Goal: Transaction & Acquisition: Purchase product/service

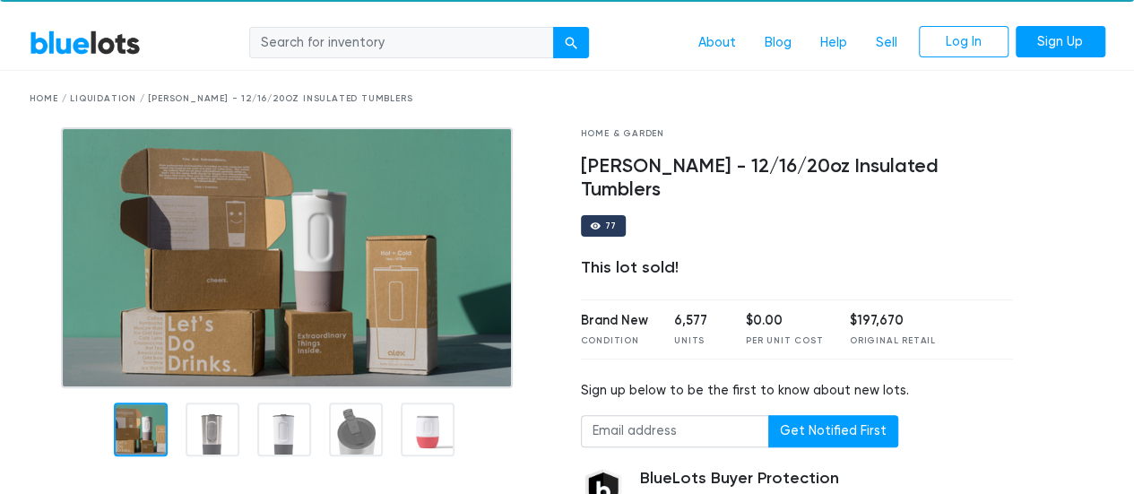
scroll to position [36, 0]
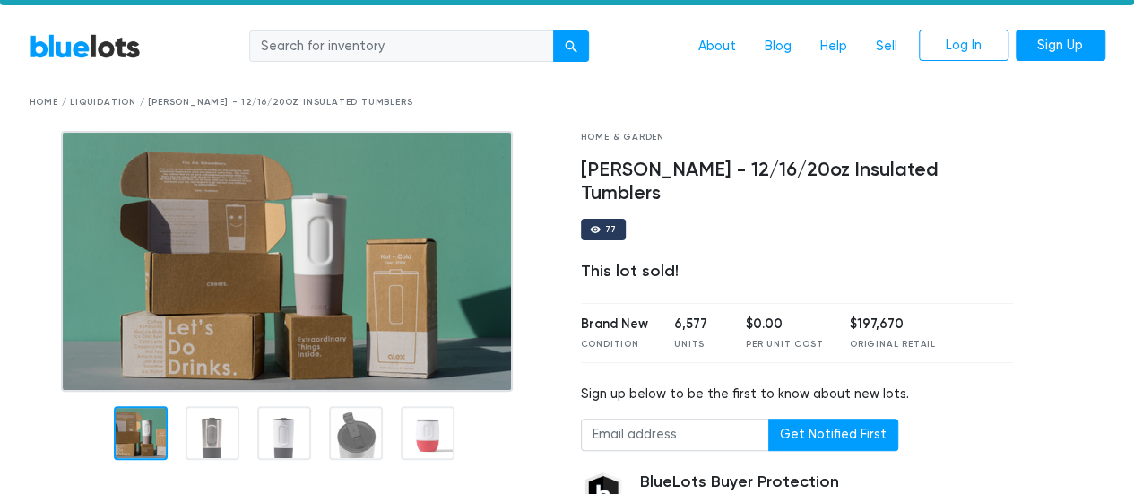
click at [253, 204] on img at bounding box center [287, 261] width 452 height 261
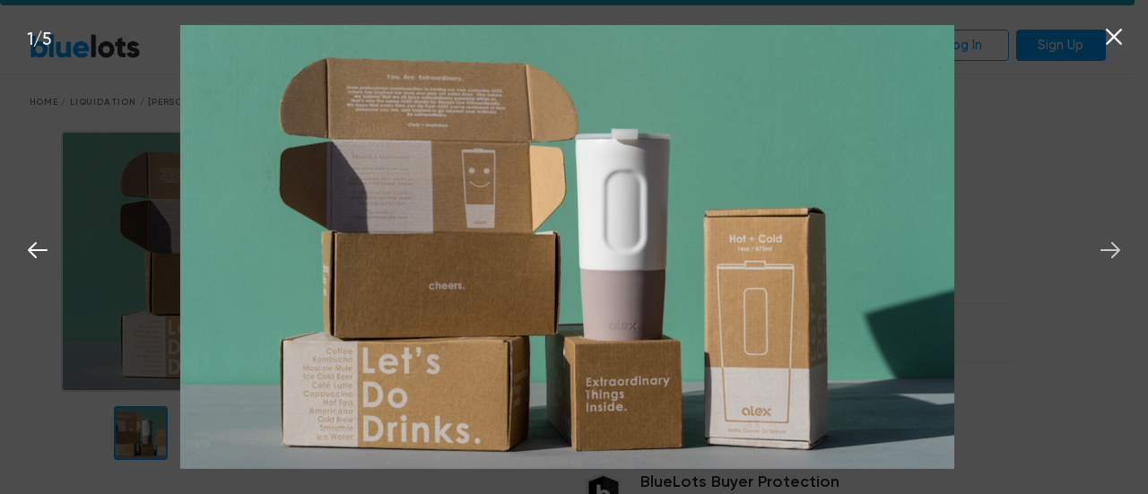
click at [1113, 256] on icon at bounding box center [1110, 250] width 27 height 27
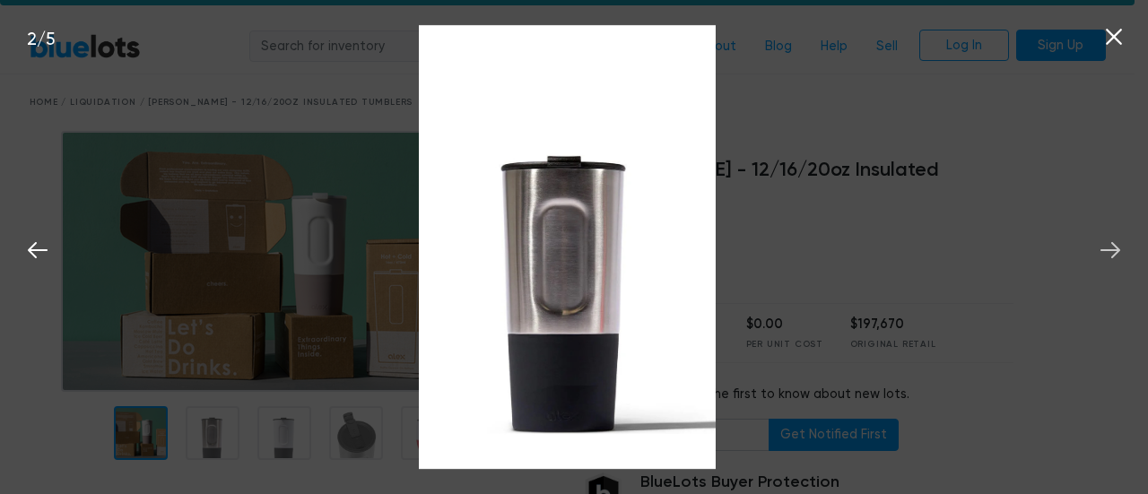
click at [1113, 256] on icon at bounding box center [1110, 250] width 27 height 27
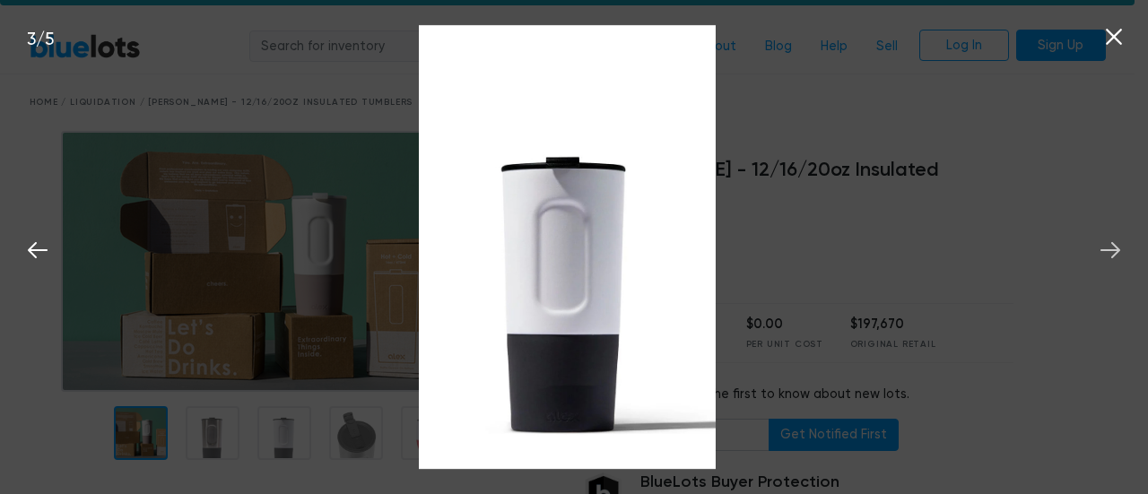
click at [1113, 256] on icon at bounding box center [1110, 250] width 27 height 27
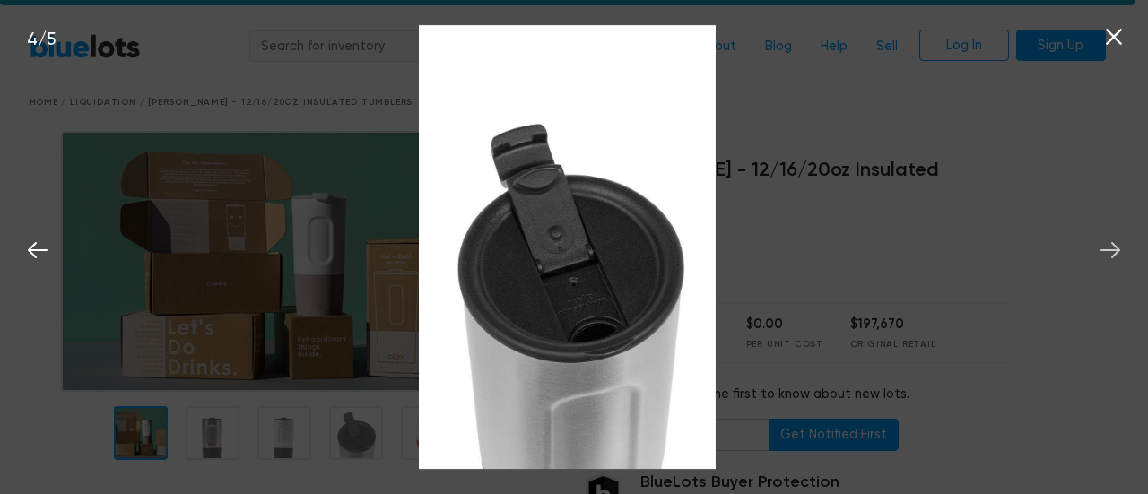
click at [1113, 256] on icon at bounding box center [1110, 250] width 27 height 27
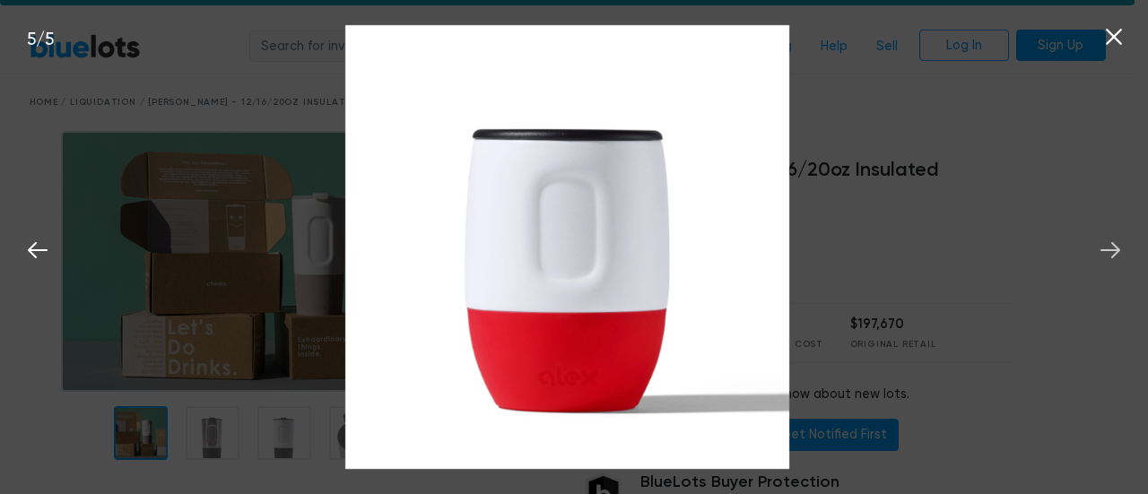
click at [1113, 256] on icon at bounding box center [1110, 250] width 27 height 27
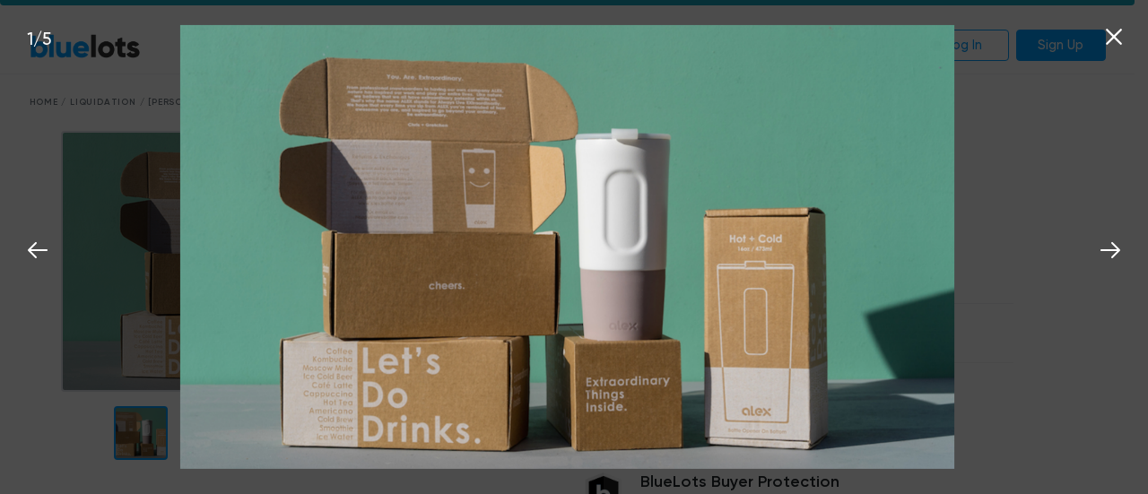
click at [1110, 36] on icon at bounding box center [1114, 37] width 16 height 16
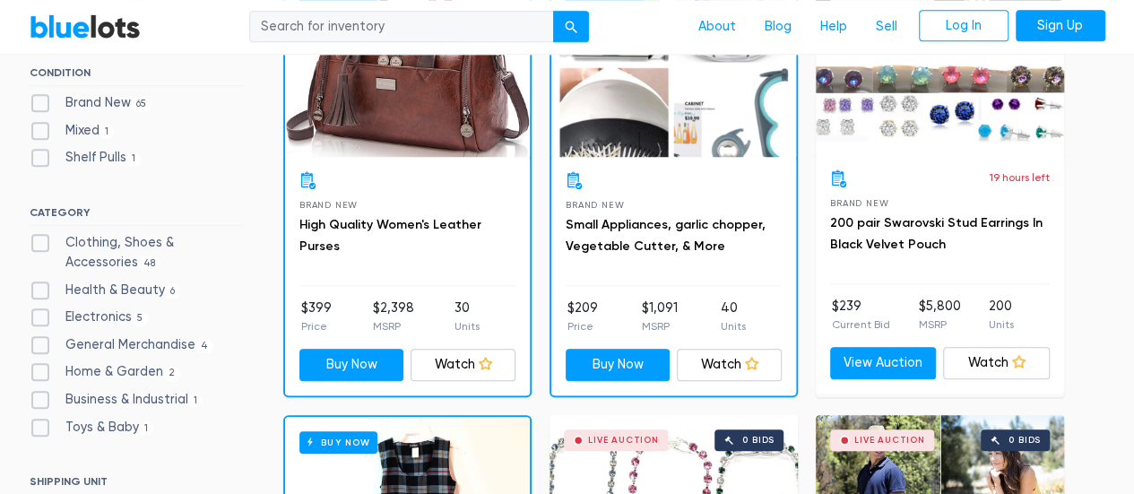
scroll to position [466, 0]
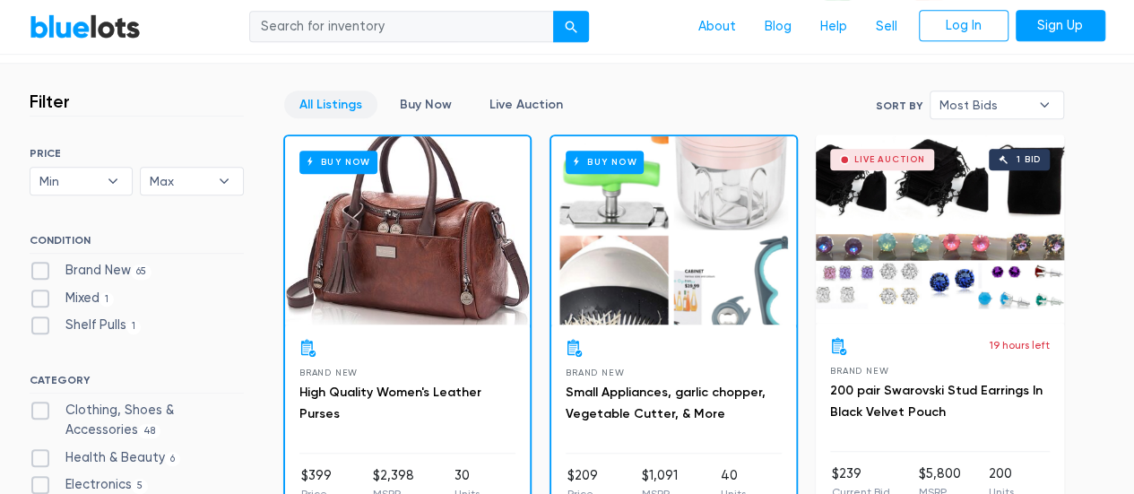
click at [400, 226] on div "Buy Now" at bounding box center [407, 230] width 245 height 188
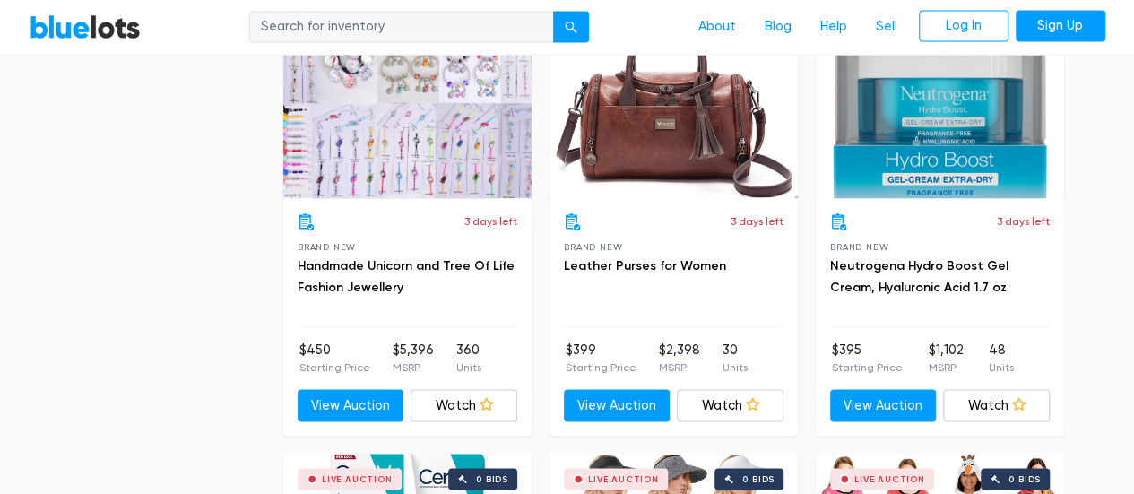
scroll to position [1494, 0]
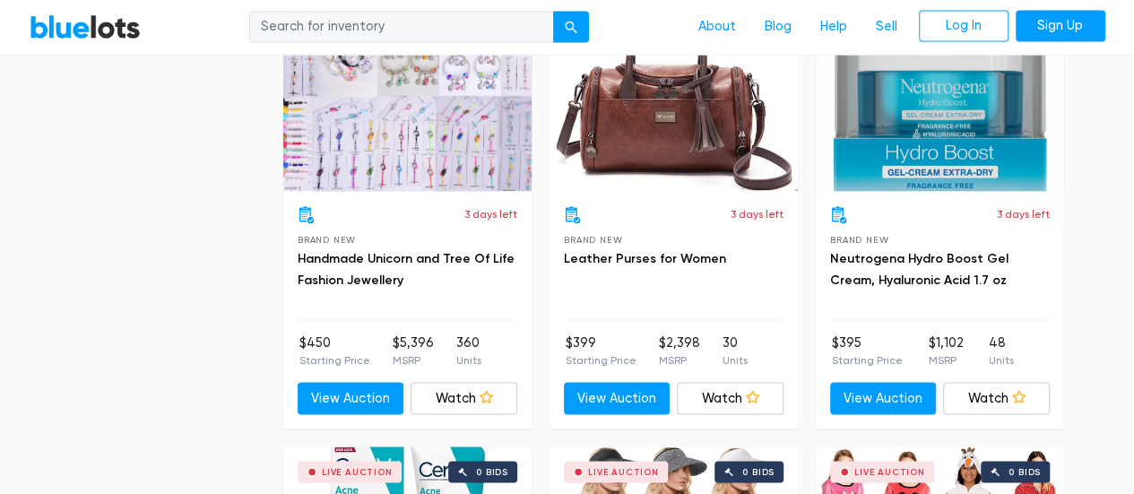
click at [936, 126] on div "Live Auction 0 bids" at bounding box center [940, 97] width 248 height 188
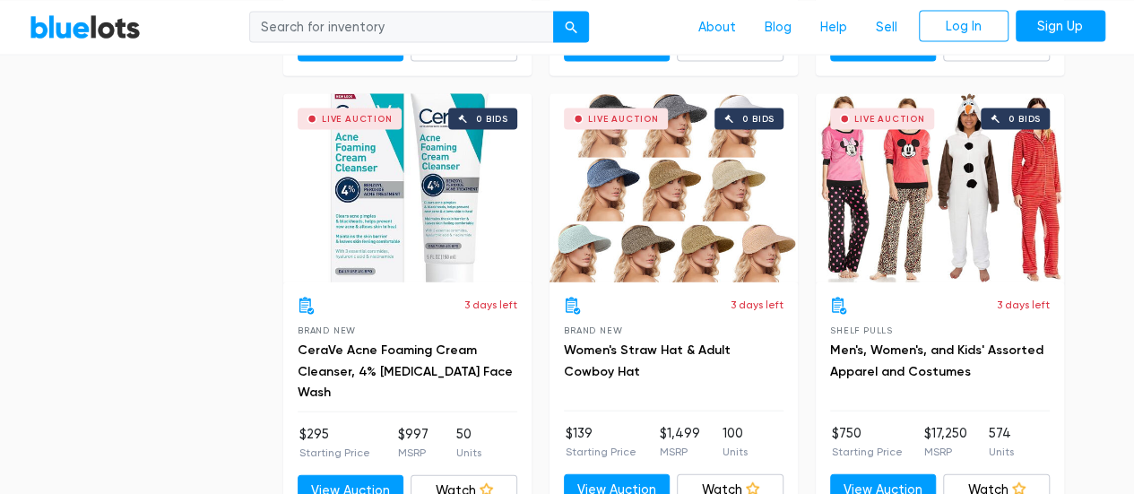
scroll to position [1852, 0]
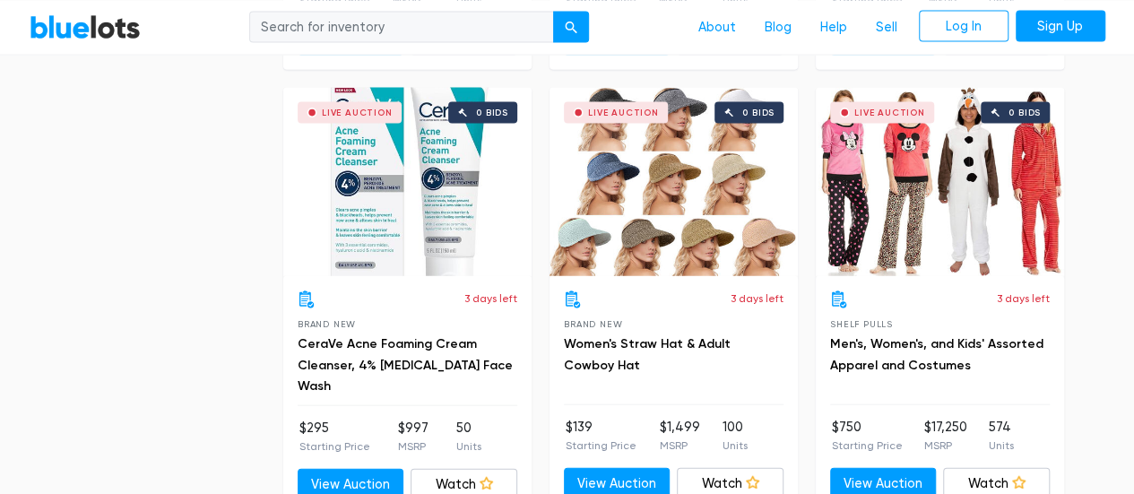
click at [396, 162] on div "Live Auction 0 bids" at bounding box center [407, 182] width 248 height 188
click at [941, 178] on div "Live Auction 0 bids" at bounding box center [940, 182] width 248 height 188
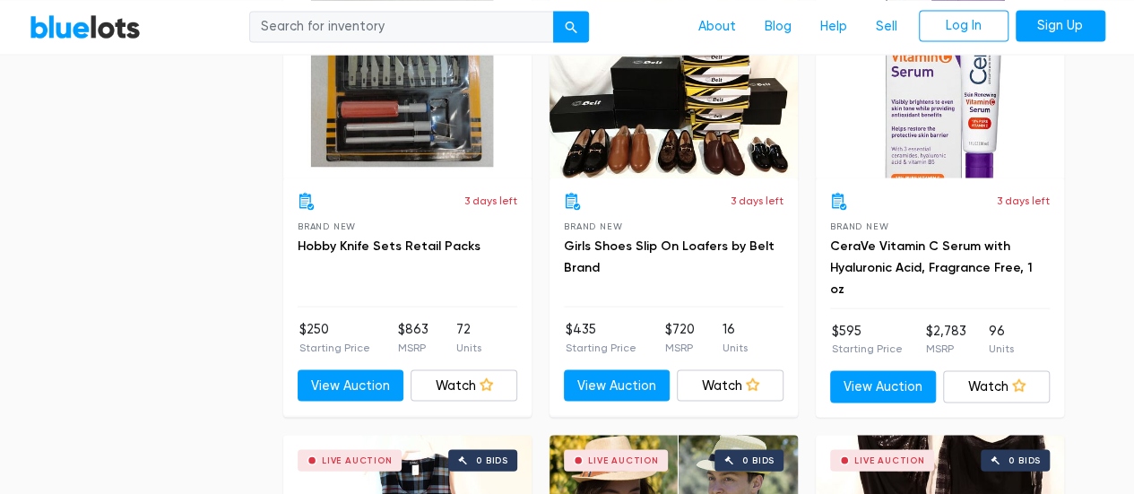
scroll to position [5089, 0]
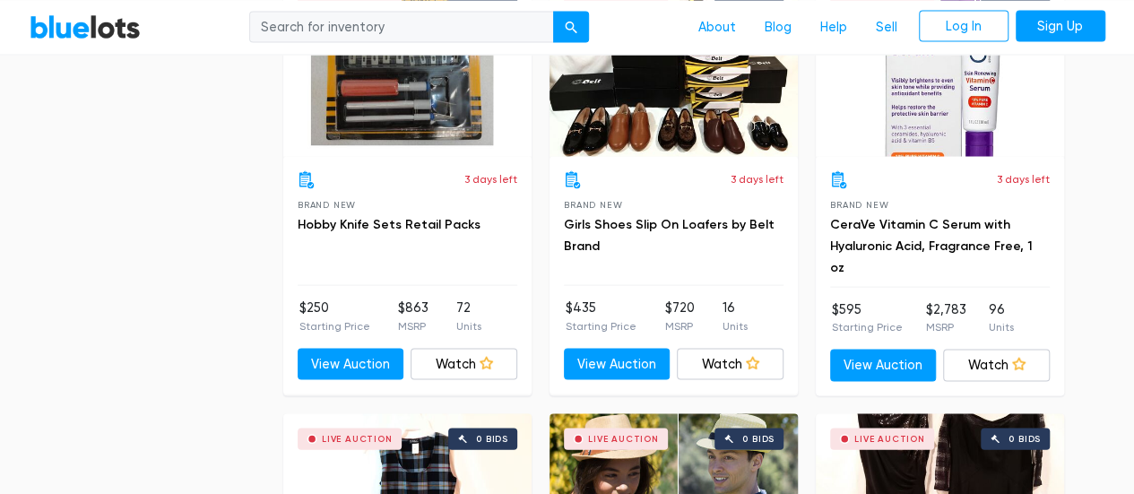
click at [926, 65] on div "Live Auction 0 bids" at bounding box center [940, 62] width 248 height 188
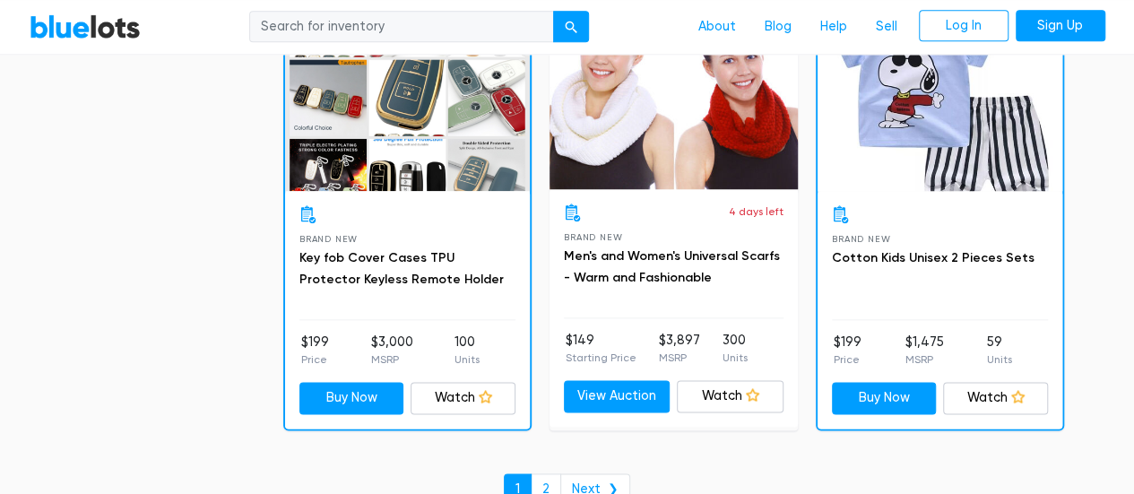
scroll to position [7731, 0]
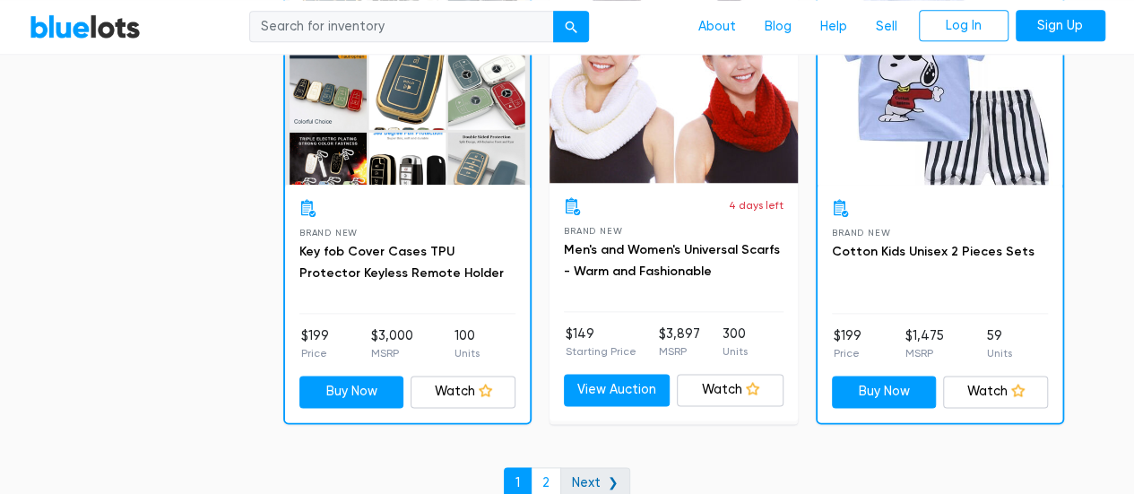
click at [581, 467] on link "Next ❯" at bounding box center [595, 483] width 70 height 32
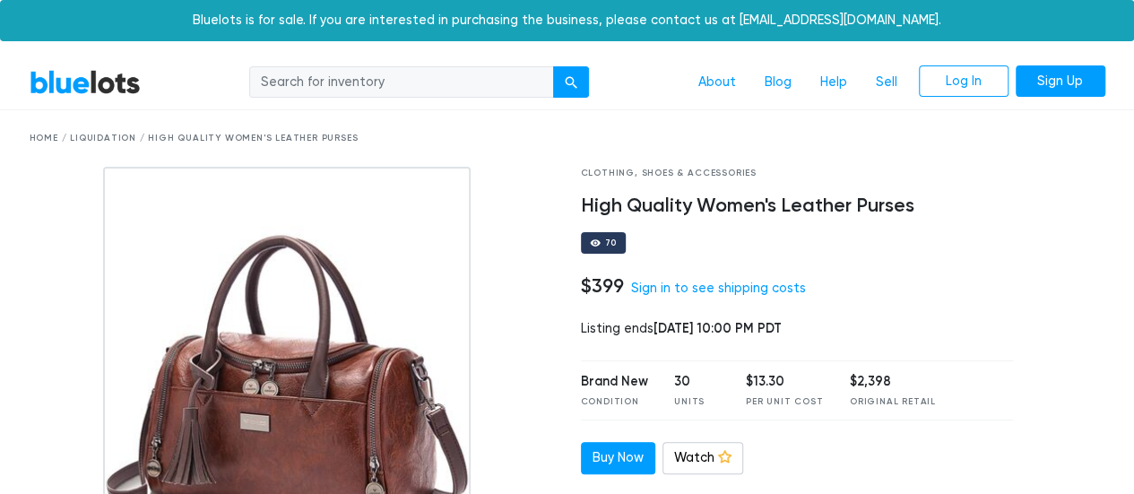
click at [330, 342] on img at bounding box center [287, 391] width 369 height 448
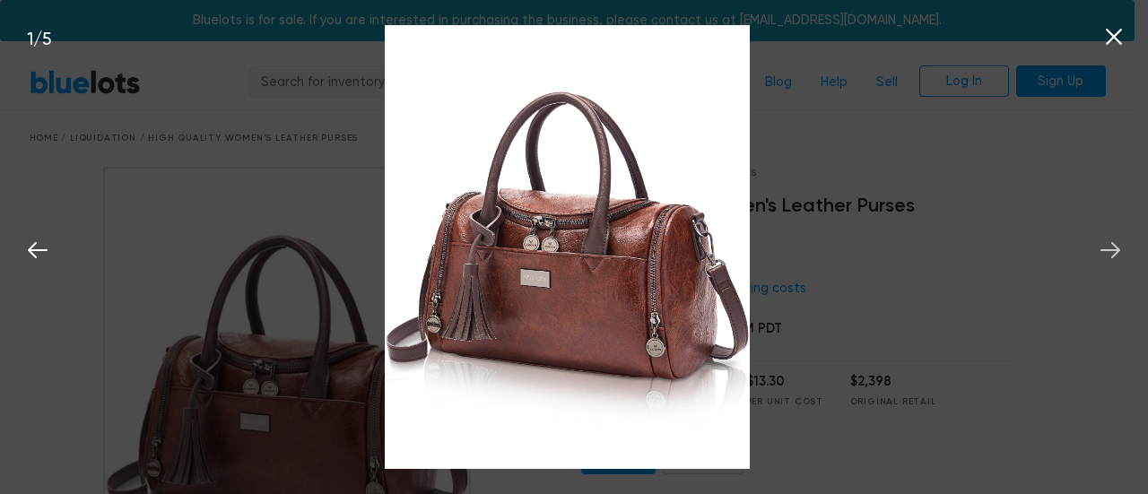
click at [1108, 249] on icon at bounding box center [1110, 250] width 27 height 27
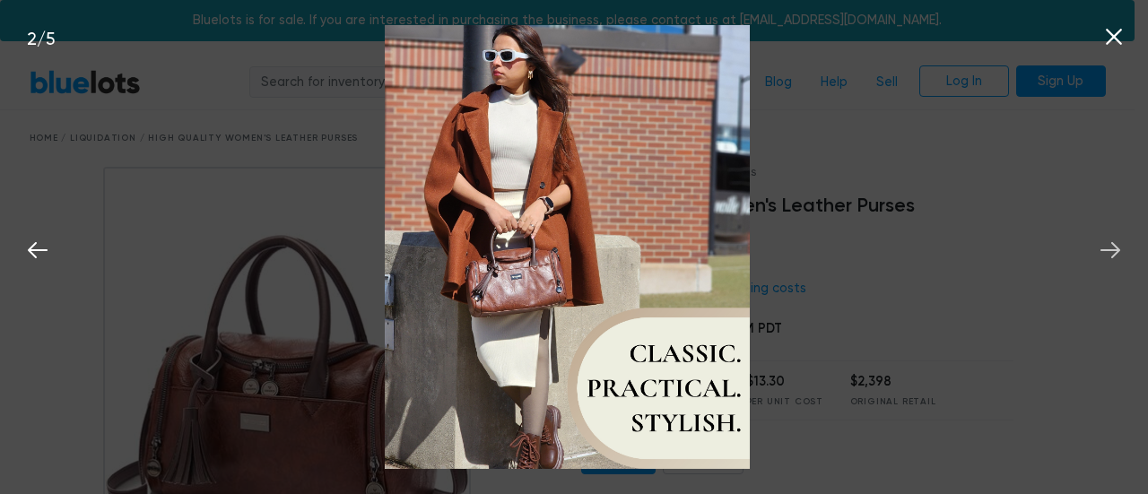
click at [1108, 249] on icon at bounding box center [1110, 250] width 27 height 27
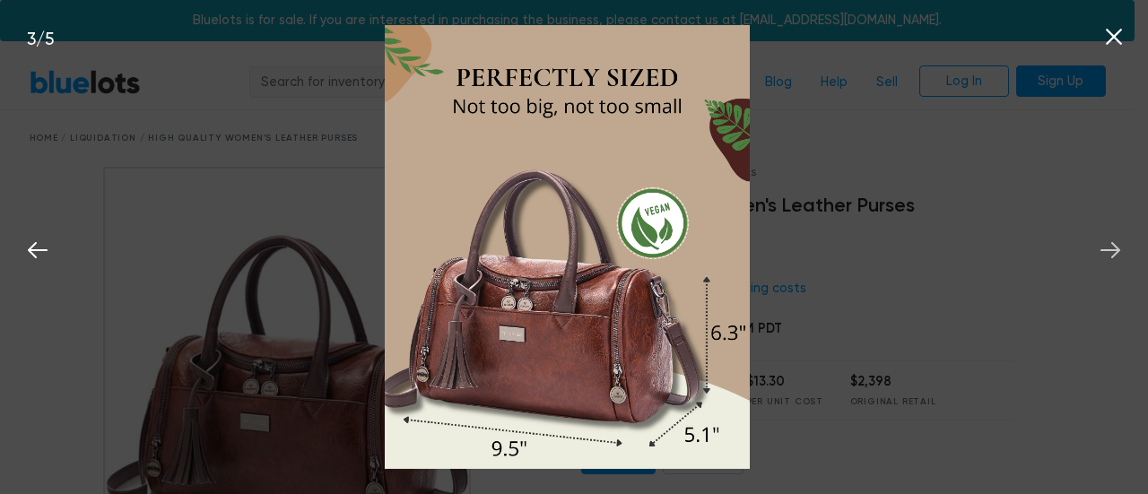
click at [1108, 249] on icon at bounding box center [1110, 250] width 27 height 27
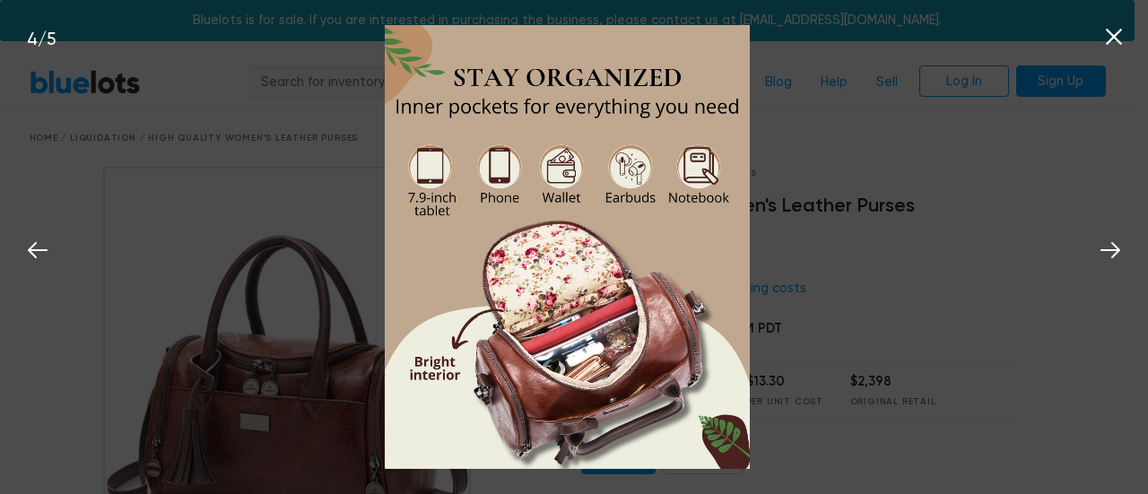
click at [1117, 29] on icon at bounding box center [1113, 36] width 27 height 27
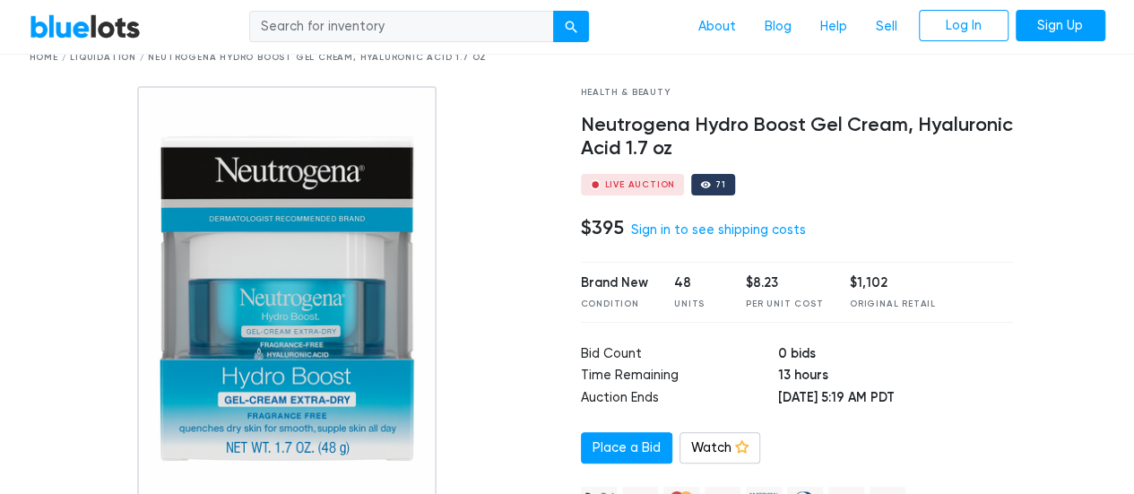
scroll to position [108, 0]
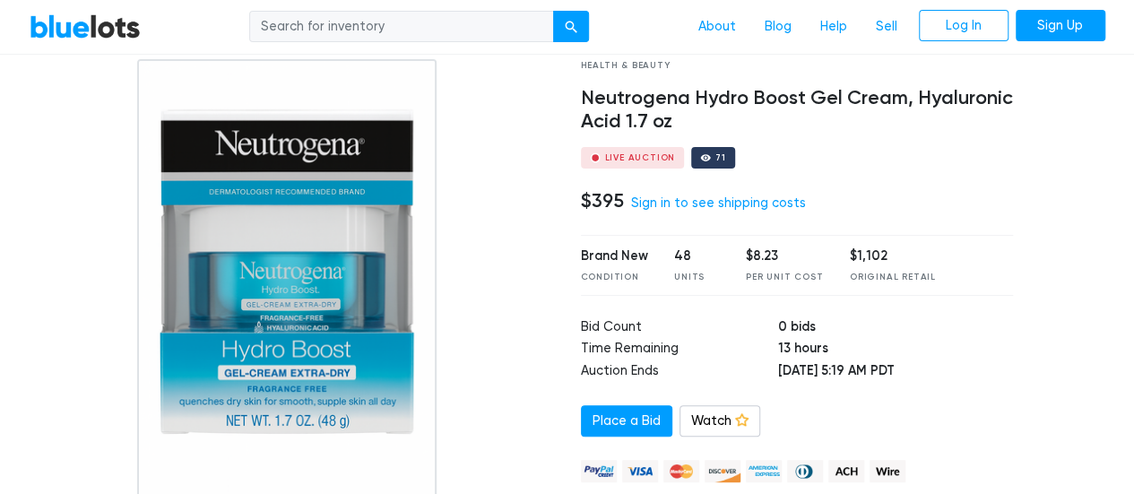
click at [305, 220] on img at bounding box center [286, 283] width 299 height 448
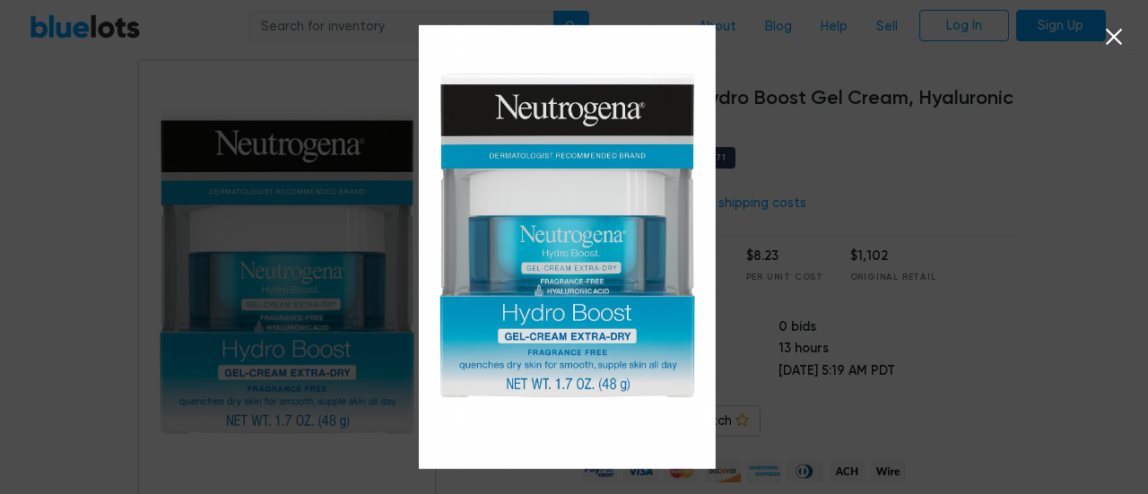
click at [656, 238] on img at bounding box center [567, 247] width 297 height 445
click at [1114, 49] on icon at bounding box center [1113, 36] width 27 height 27
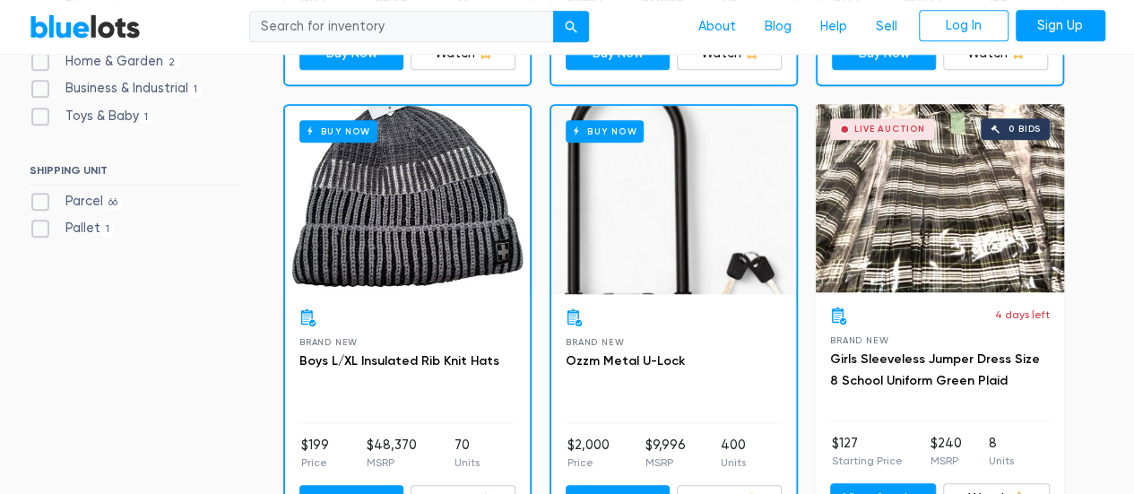
scroll to position [490, 0]
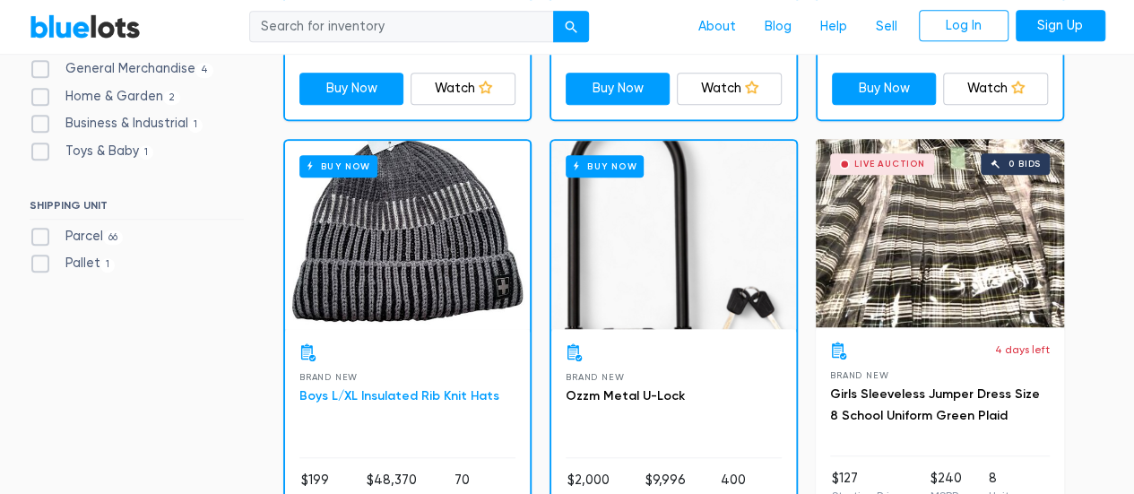
click at [425, 395] on link "Boys L/XL Insulated Rib Knit Hats" at bounding box center [399, 395] width 200 height 15
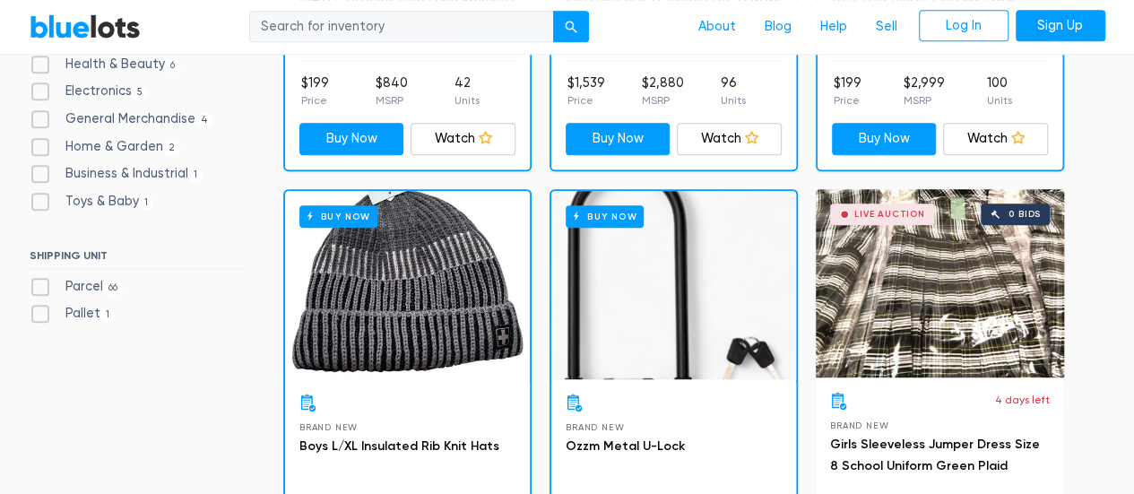
scroll to position [429, 0]
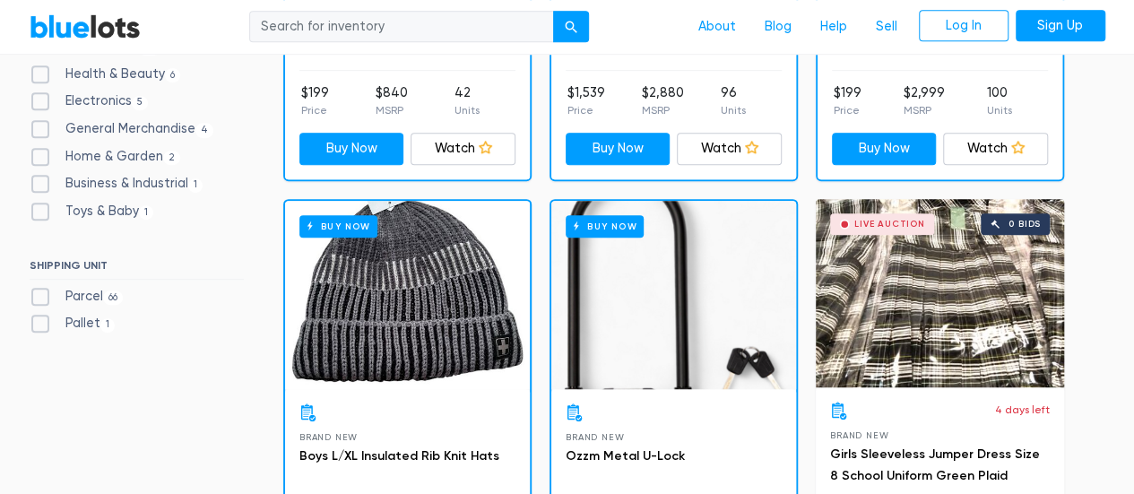
click at [676, 334] on div "Buy Now" at bounding box center [673, 295] width 245 height 188
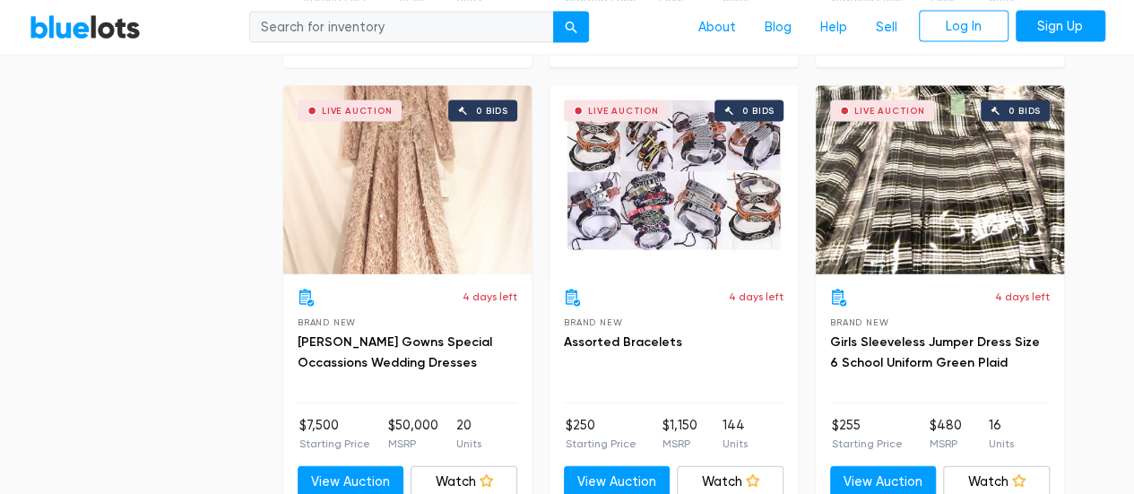
scroll to position [1899, 0]
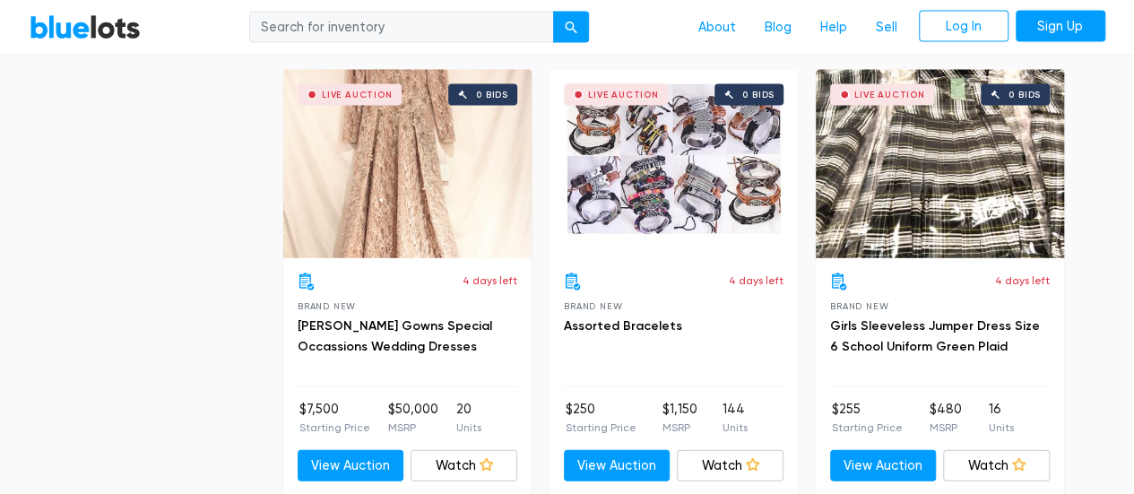
click at [412, 123] on div "Live Auction 0 bids" at bounding box center [407, 164] width 248 height 188
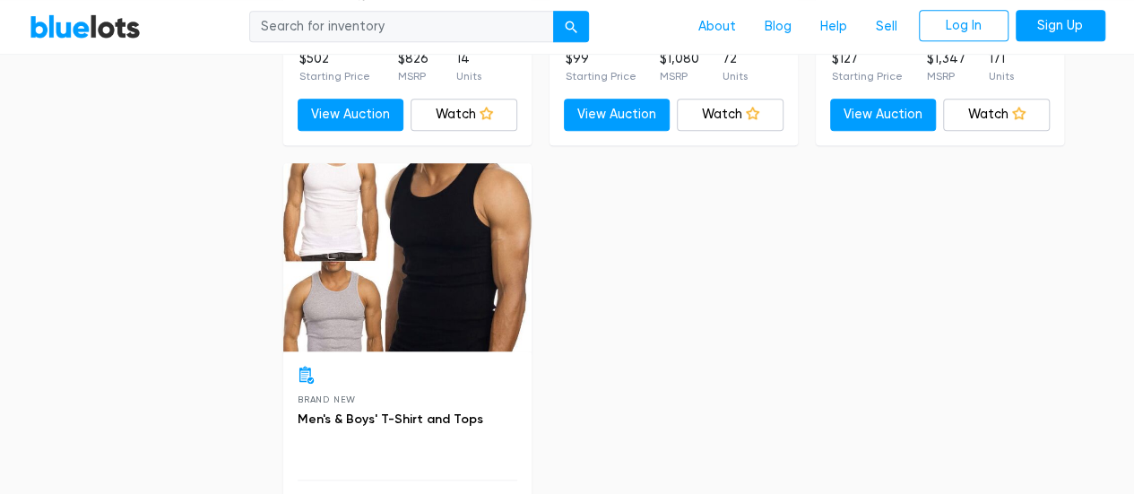
scroll to position [4062, 0]
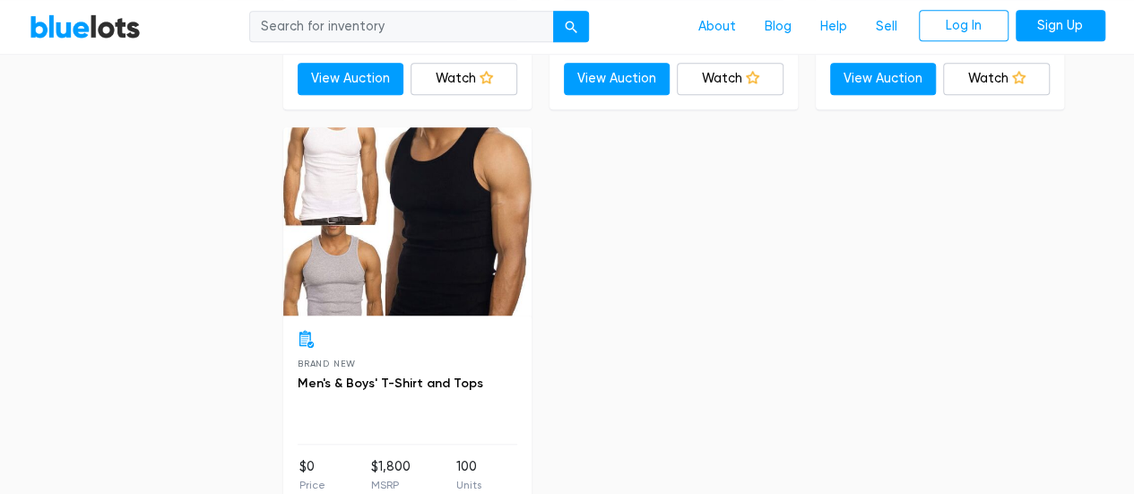
click at [448, 232] on div at bounding box center [407, 221] width 248 height 188
click at [968, 22] on link "Log In" at bounding box center [964, 26] width 90 height 32
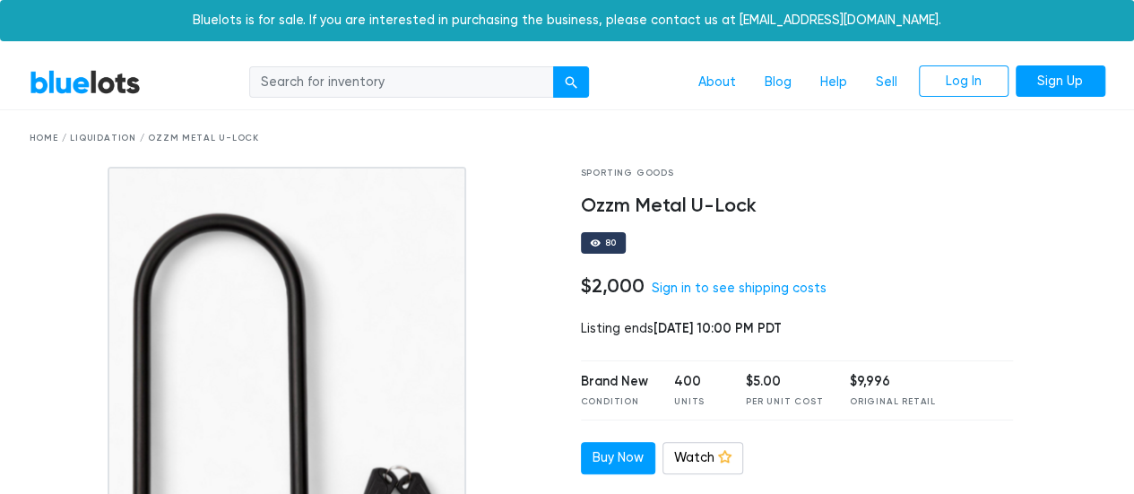
click at [354, 365] on img at bounding box center [288, 391] width 360 height 448
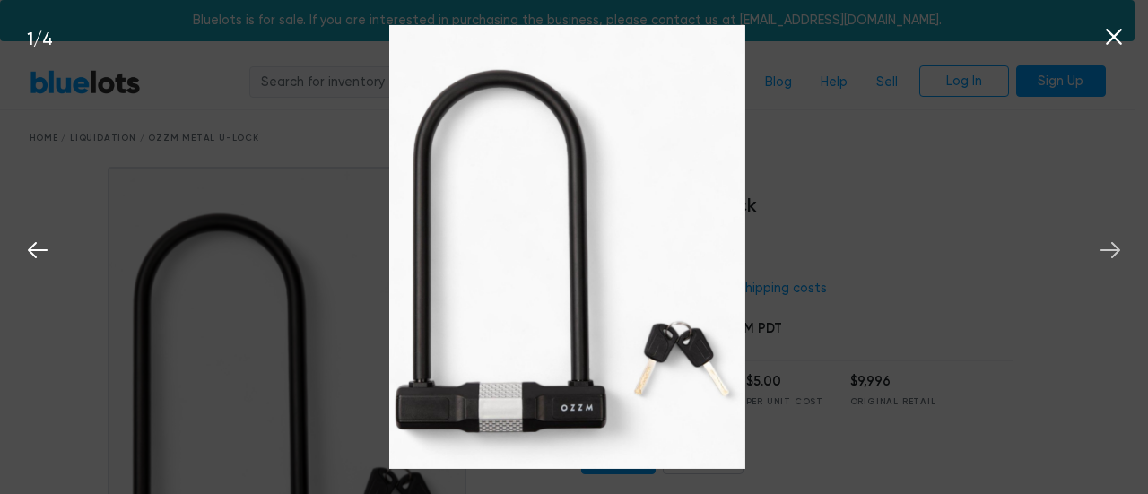
click at [1116, 250] on icon at bounding box center [1110, 250] width 20 height 16
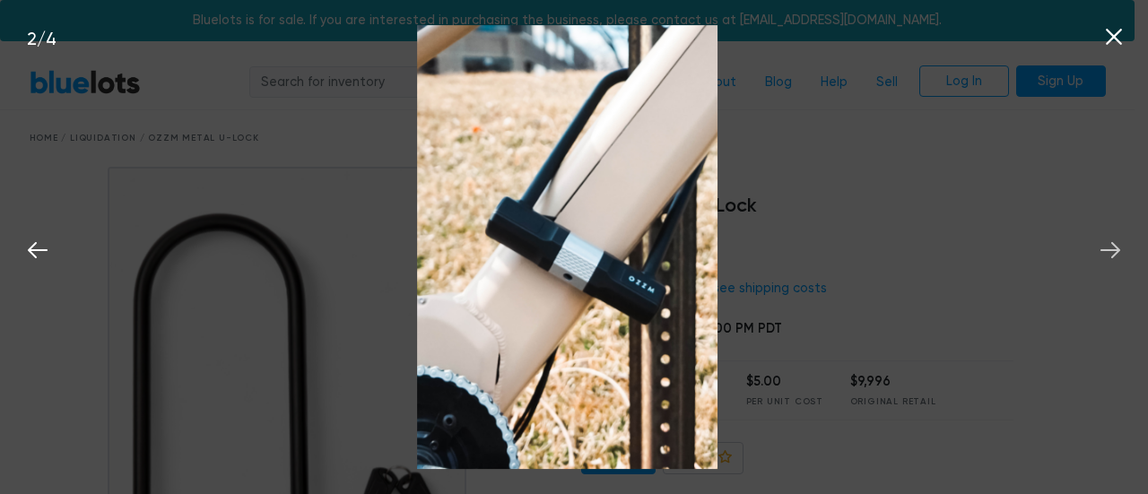
click at [1116, 250] on icon at bounding box center [1110, 250] width 20 height 16
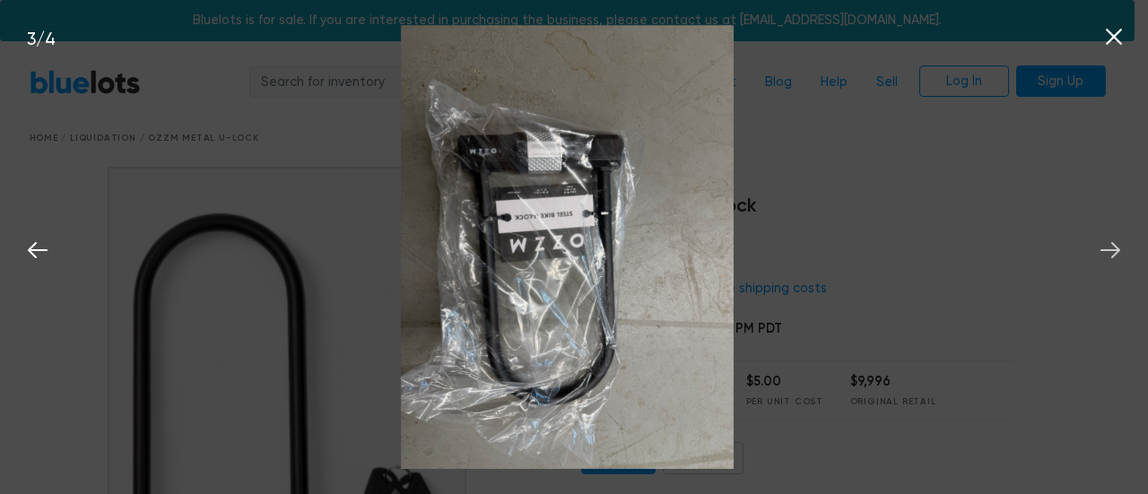
click at [1116, 250] on icon at bounding box center [1110, 250] width 20 height 16
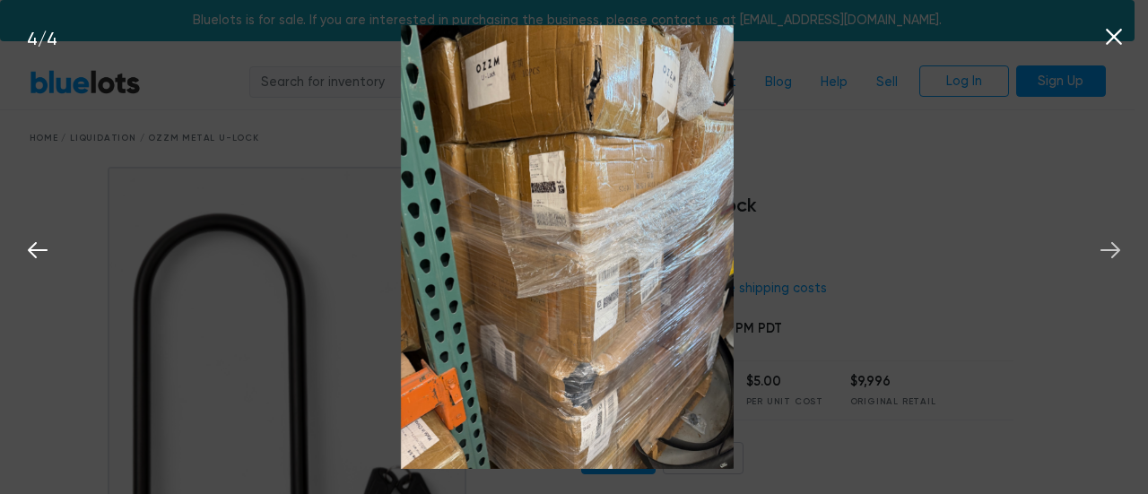
click at [1116, 250] on icon at bounding box center [1110, 250] width 20 height 16
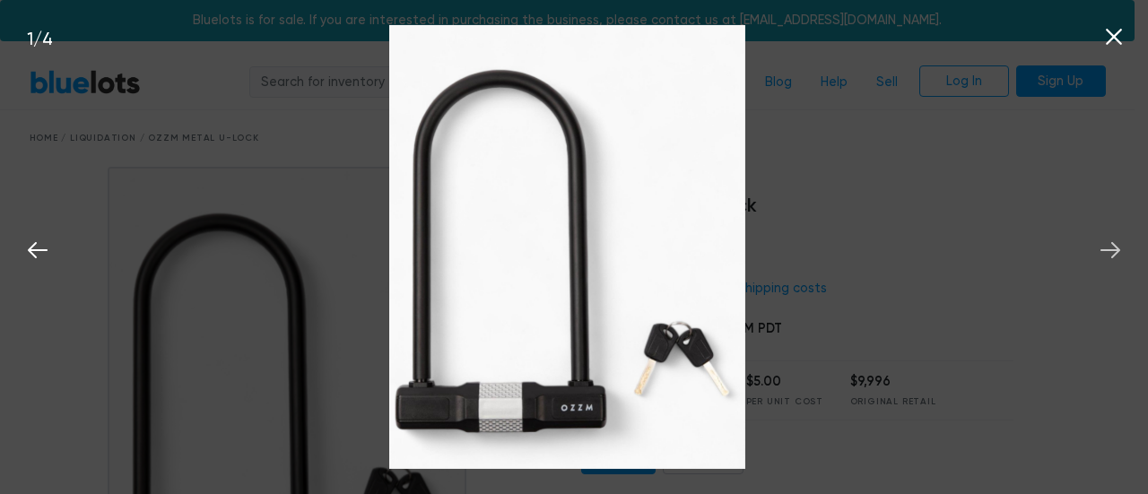
click at [1116, 250] on icon at bounding box center [1110, 250] width 20 height 16
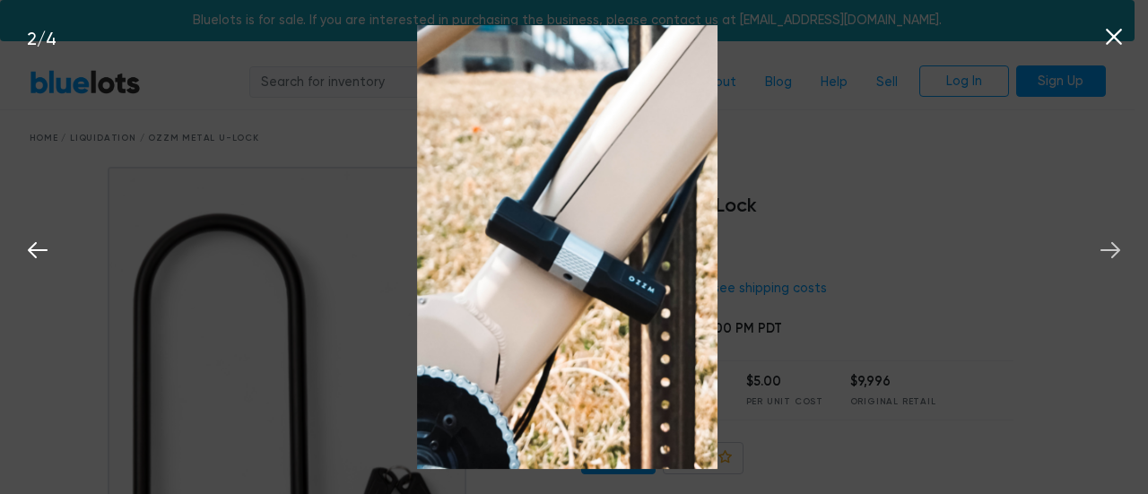
click at [1116, 250] on icon at bounding box center [1110, 250] width 20 height 16
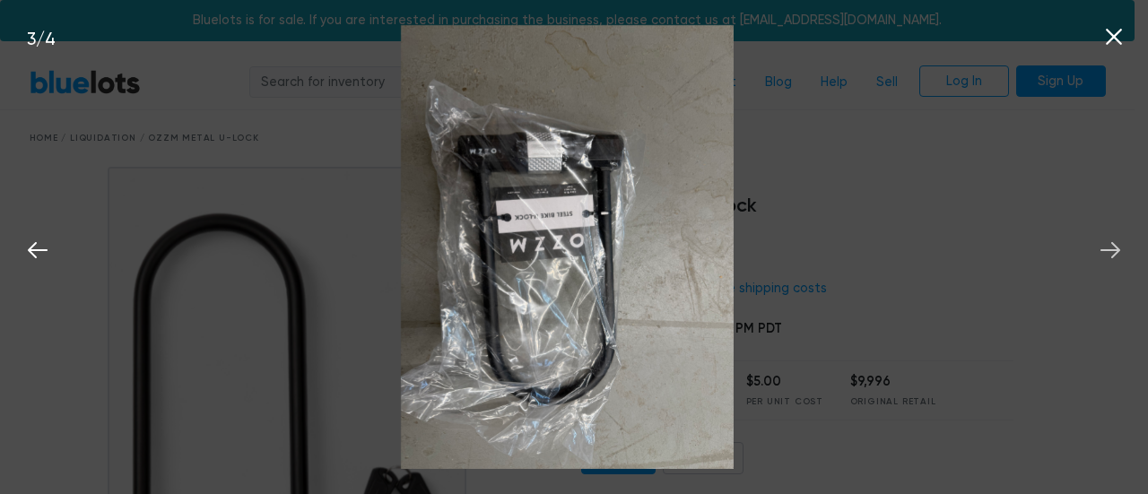
click at [1116, 250] on icon at bounding box center [1110, 250] width 20 height 16
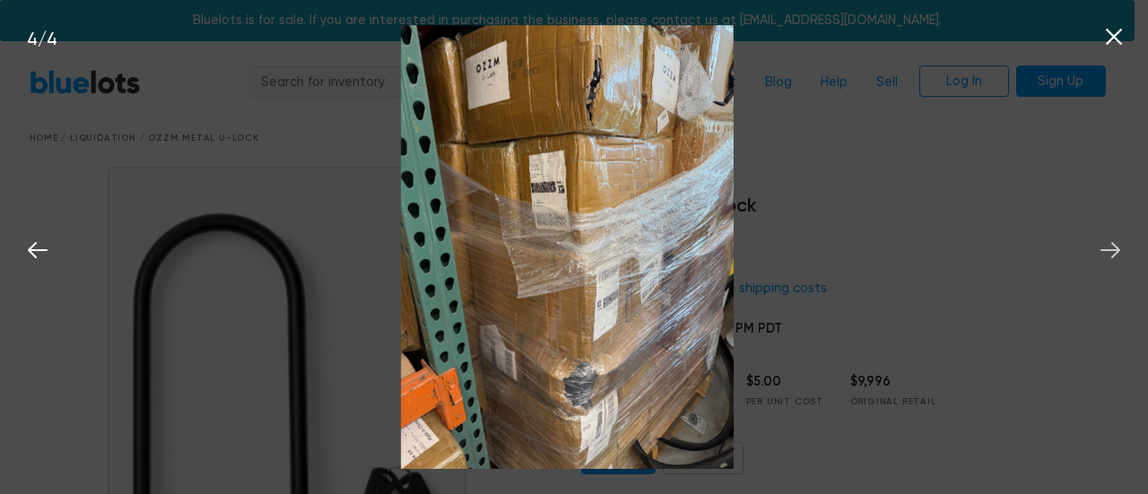
click at [1116, 250] on icon at bounding box center [1110, 250] width 20 height 16
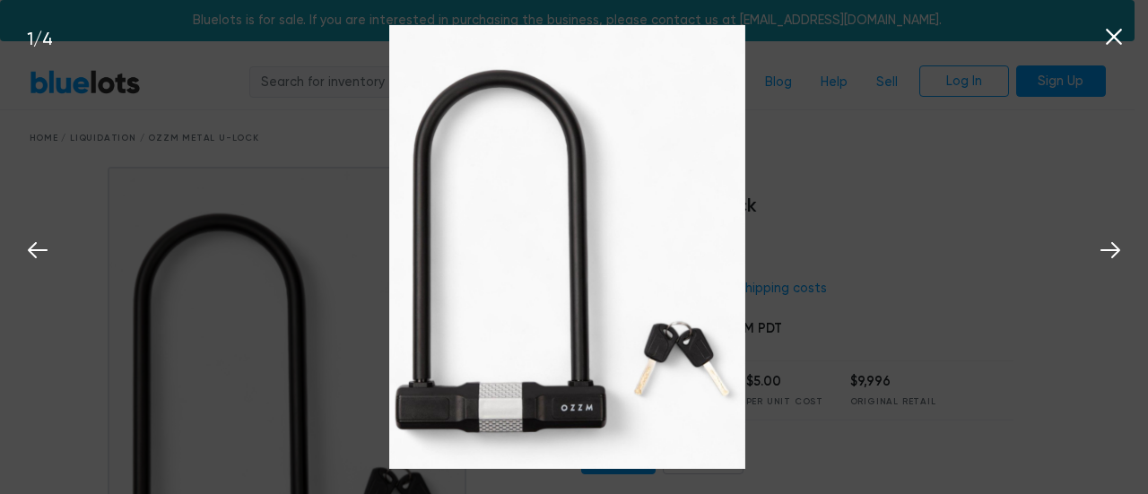
click at [1110, 33] on icon at bounding box center [1114, 37] width 16 height 16
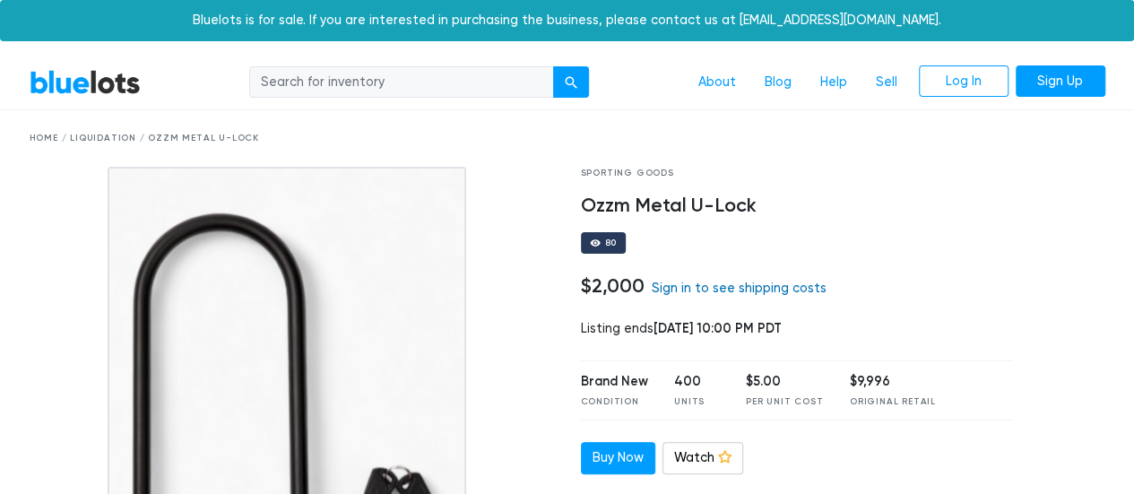
click at [705, 288] on link "Sign in to see shipping costs" at bounding box center [739, 288] width 175 height 15
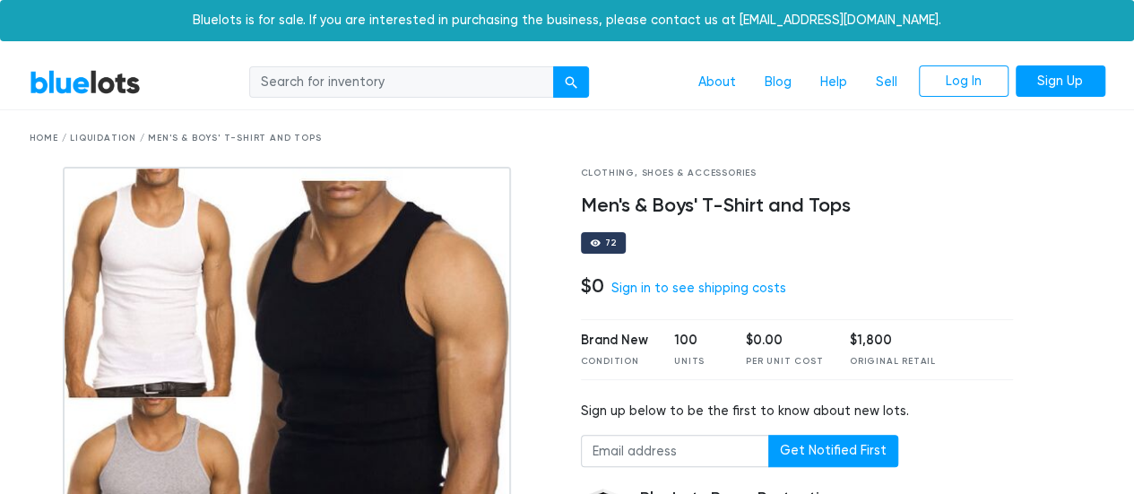
click at [303, 308] on img at bounding box center [287, 391] width 448 height 448
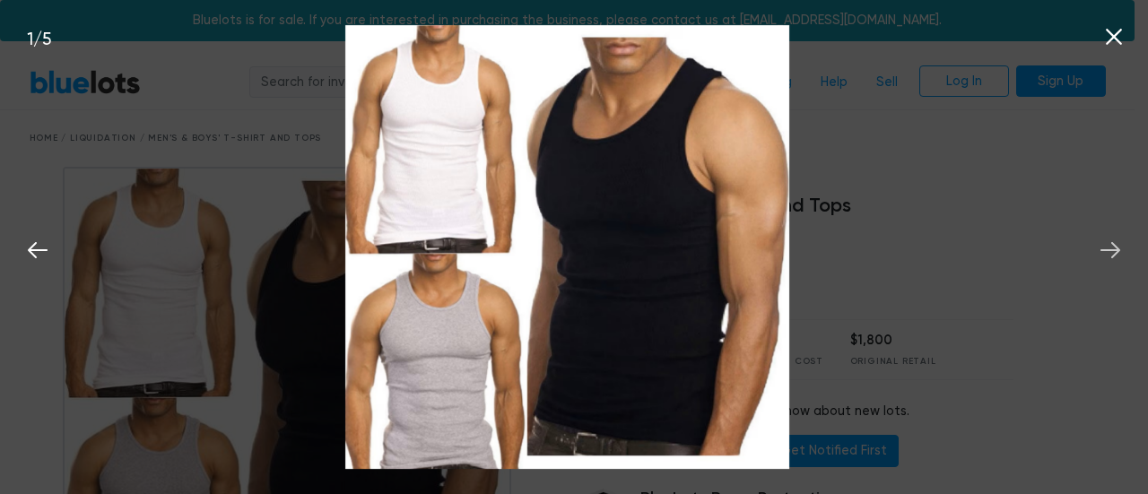
click at [1118, 247] on icon at bounding box center [1110, 250] width 27 height 27
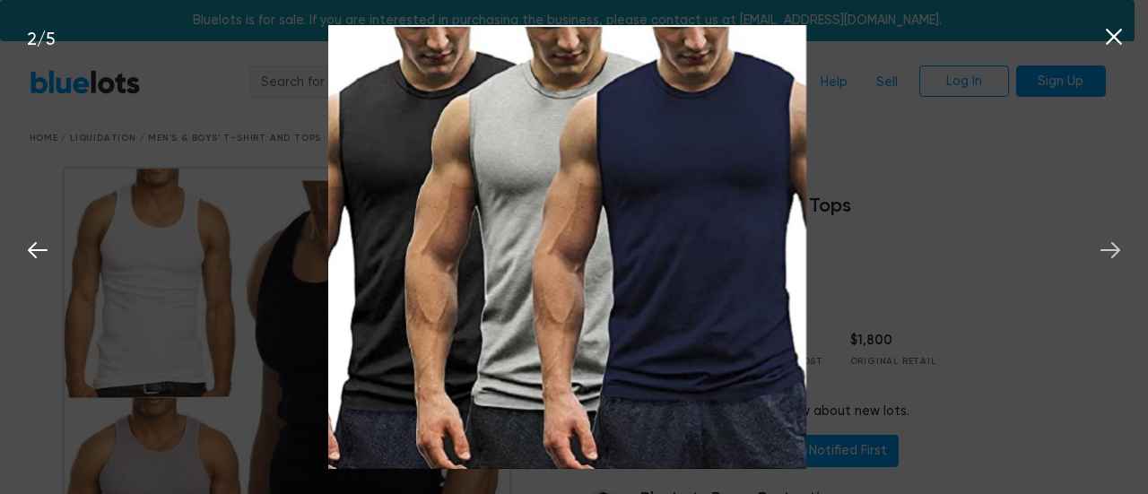
click at [1118, 247] on icon at bounding box center [1110, 250] width 27 height 27
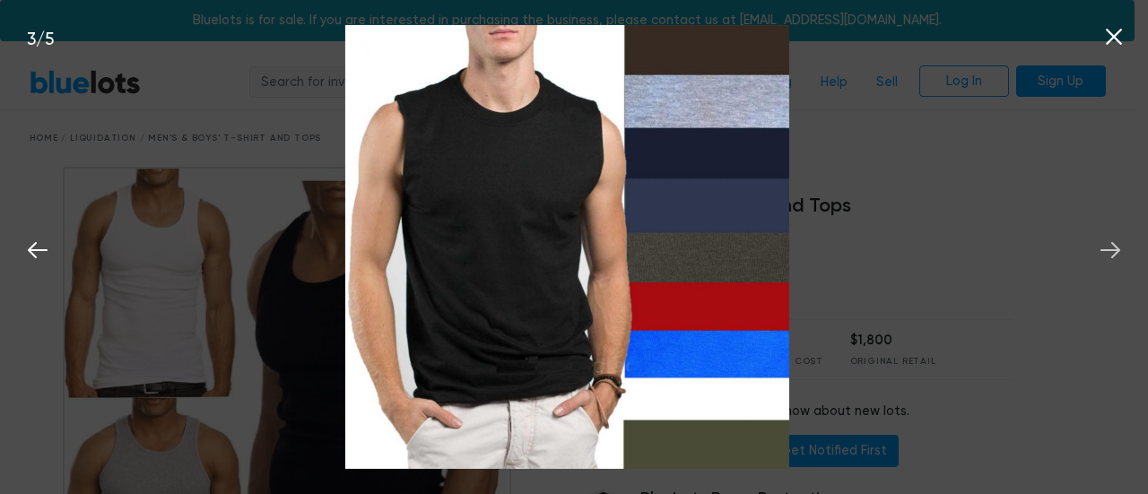
click at [1118, 247] on icon at bounding box center [1110, 250] width 27 height 27
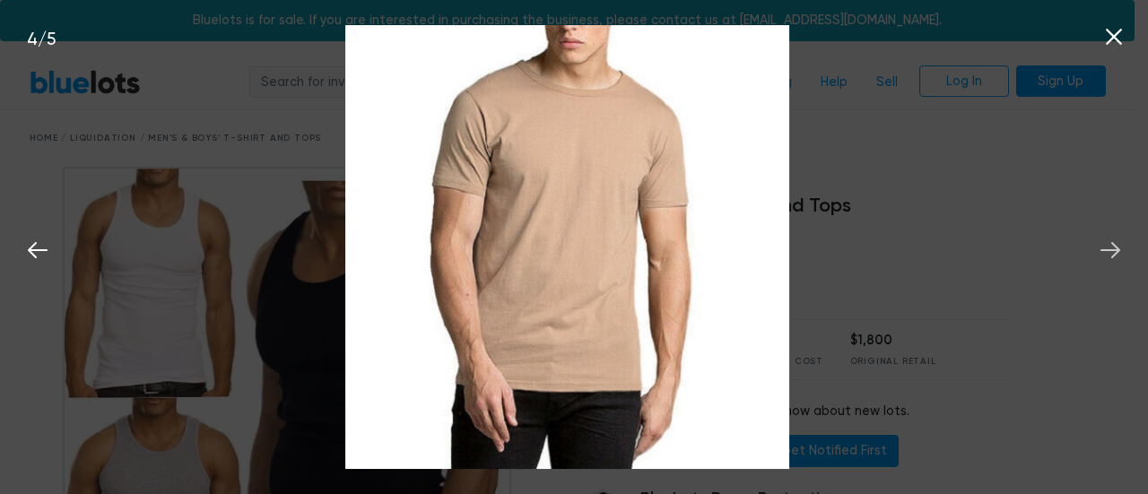
click at [1118, 247] on icon at bounding box center [1110, 250] width 27 height 27
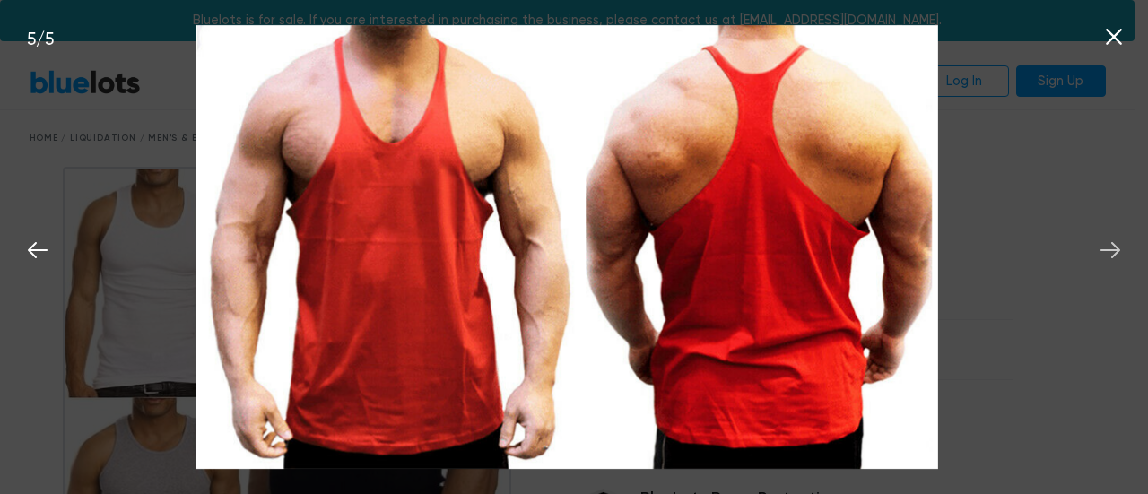
click at [1118, 247] on icon at bounding box center [1110, 250] width 27 height 27
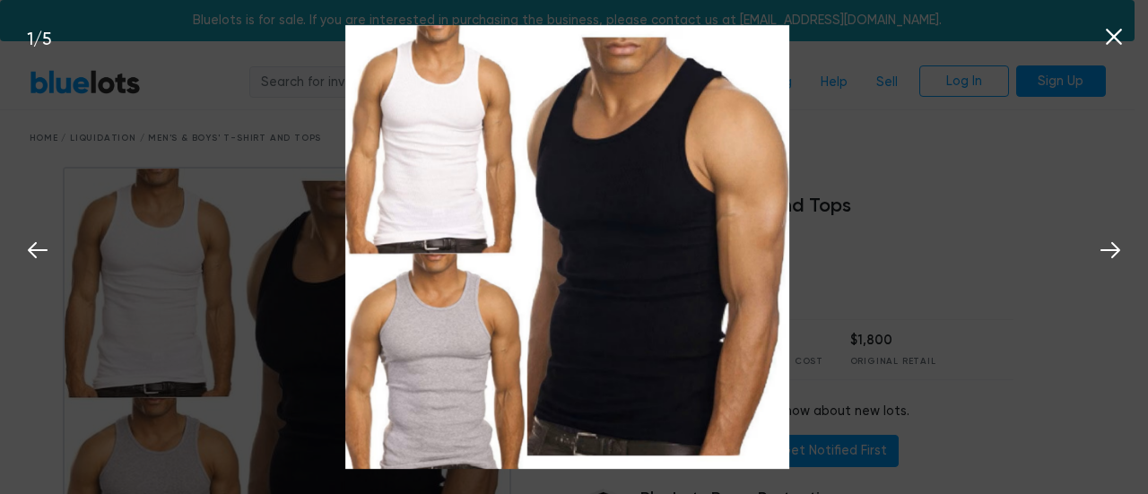
click at [1110, 42] on icon at bounding box center [1114, 37] width 16 height 16
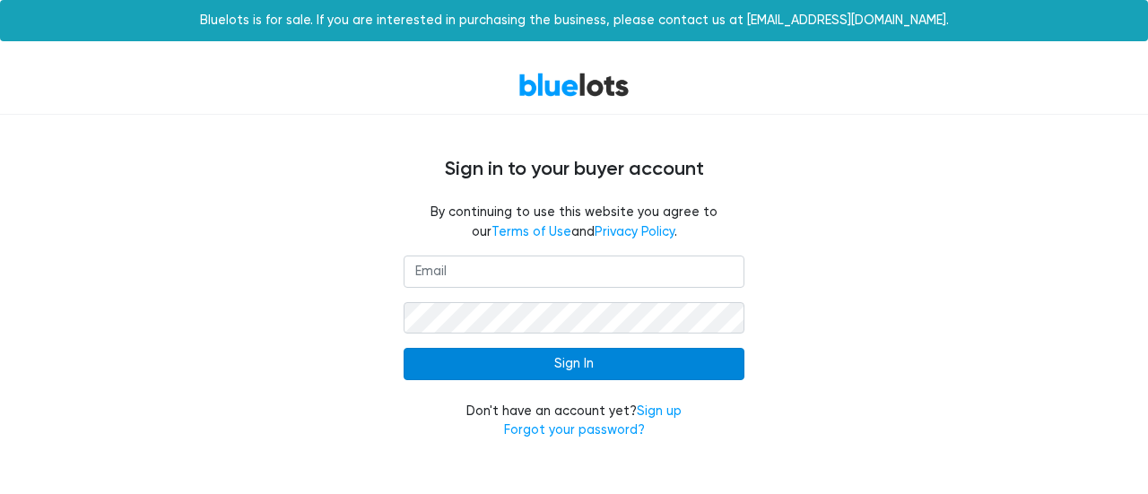
type input "h_aryeetey@hotmail.com"
click at [569, 369] on input "Sign In" at bounding box center [573, 364] width 341 height 32
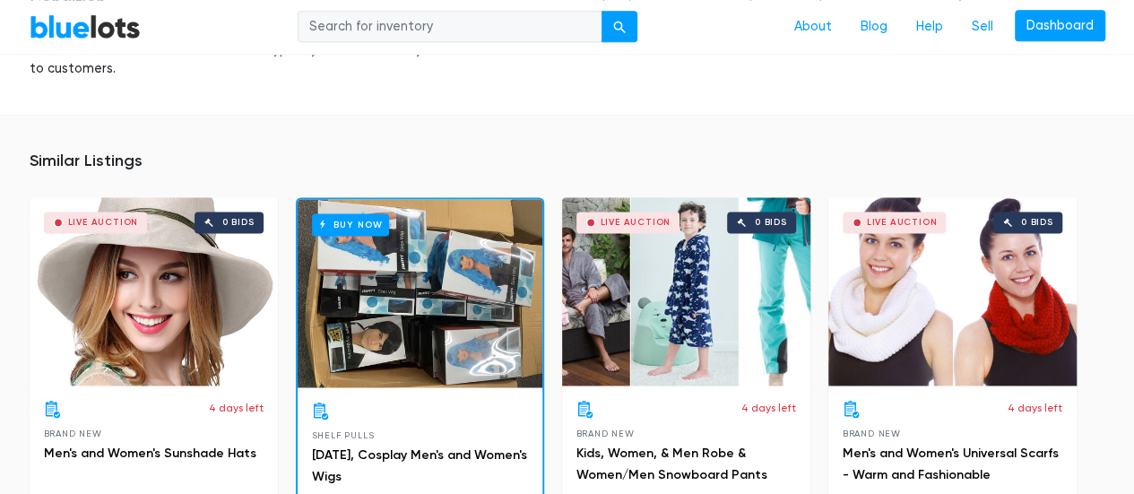
scroll to position [1123, 0]
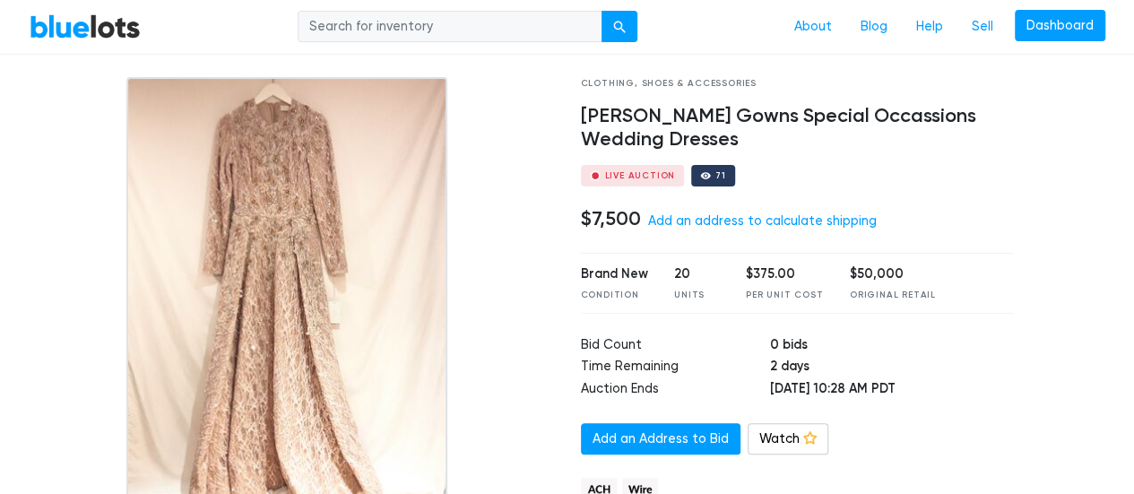
scroll to position [83, 0]
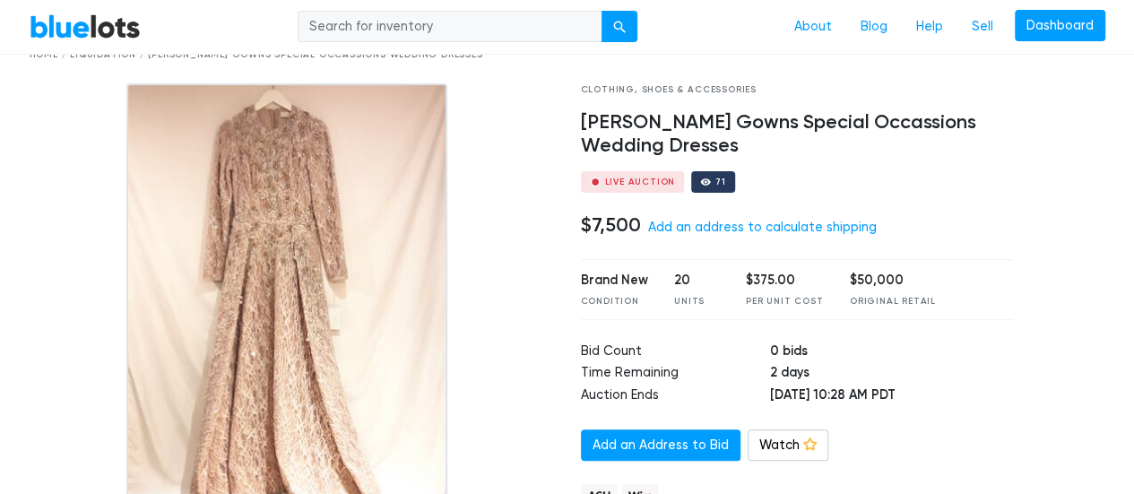
click at [297, 190] on img at bounding box center [286, 307] width 320 height 448
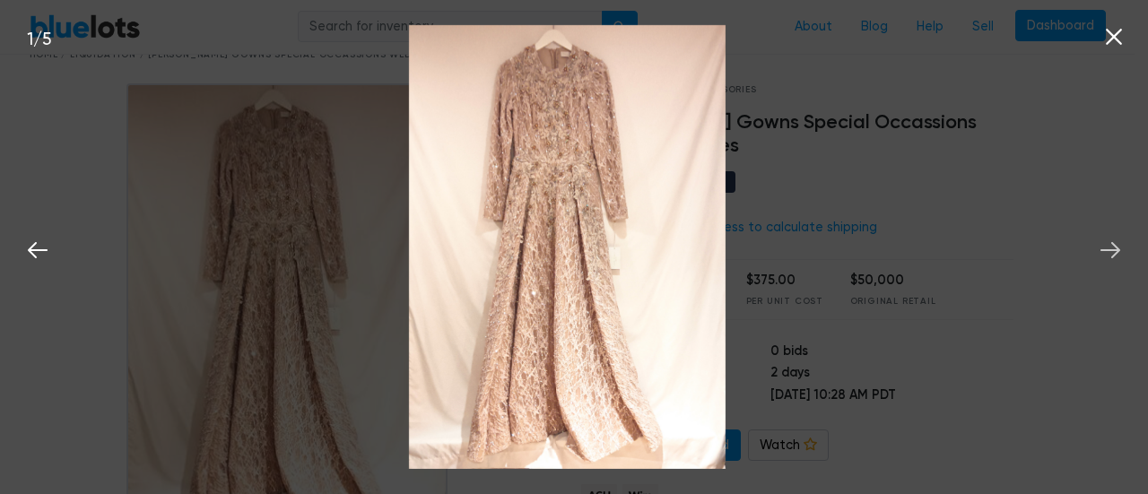
click at [1106, 247] on icon at bounding box center [1110, 250] width 27 height 27
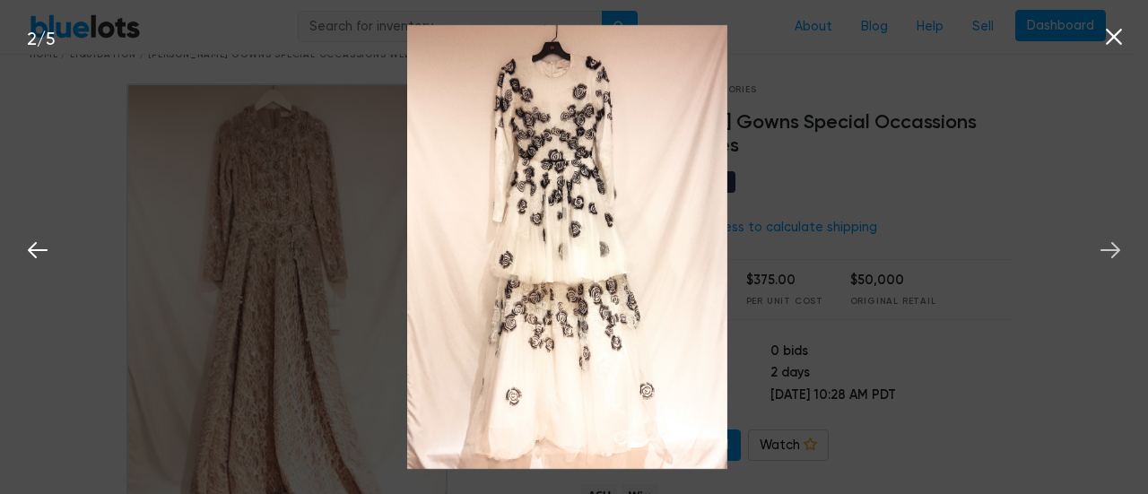
click at [1106, 247] on icon at bounding box center [1110, 250] width 27 height 27
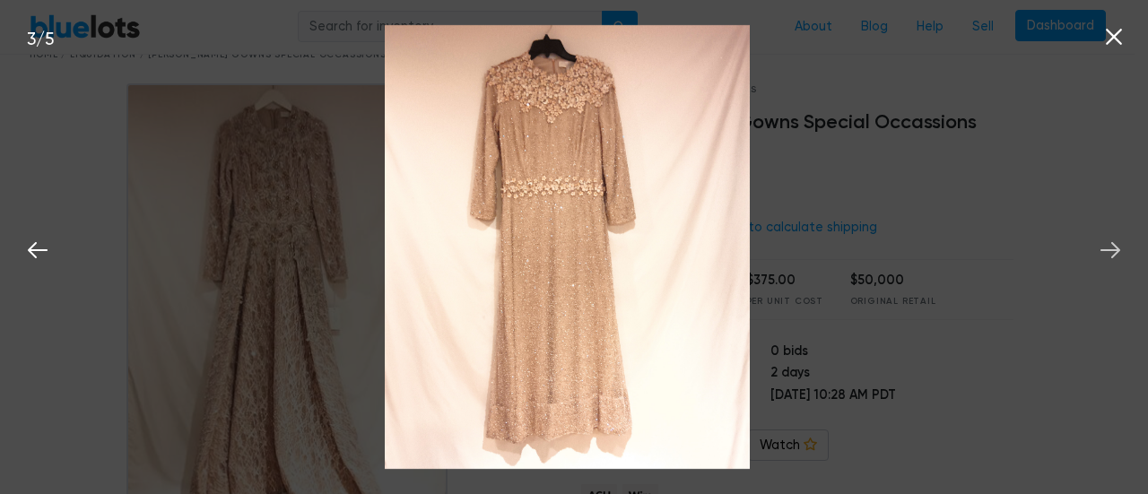
click at [1106, 247] on icon at bounding box center [1110, 250] width 27 height 27
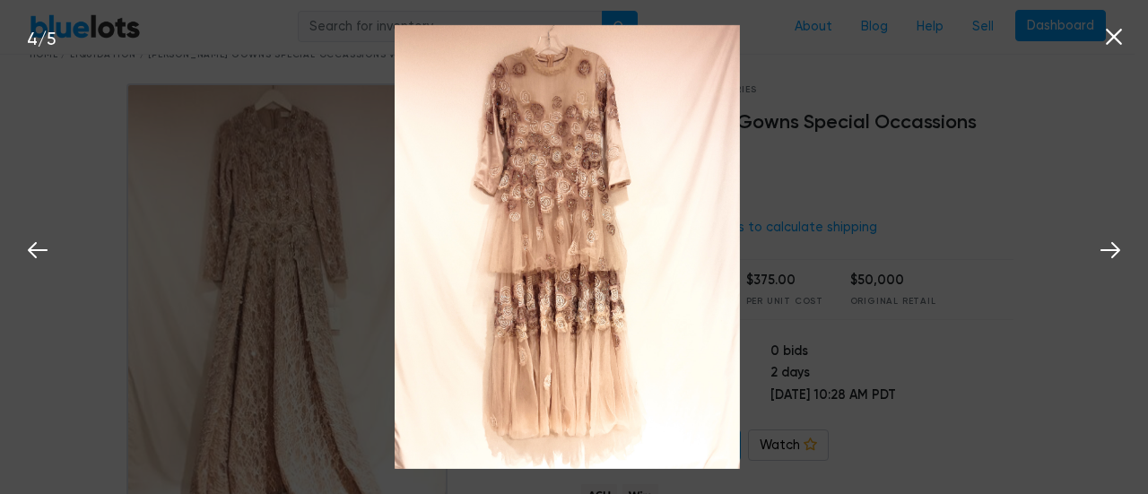
click at [1106, 43] on icon at bounding box center [1113, 36] width 27 height 27
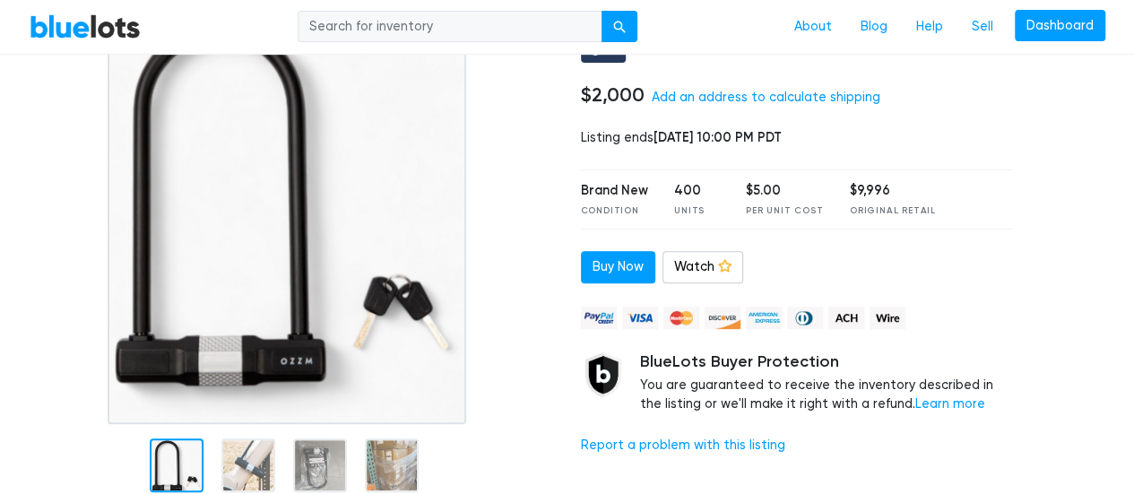
scroll to position [203, 0]
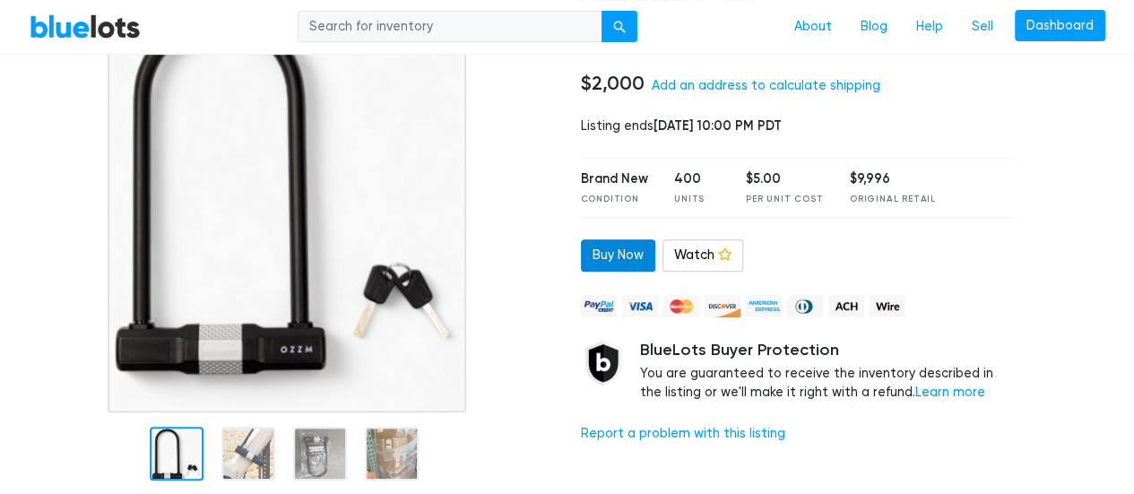
click at [599, 248] on link "Buy Now" at bounding box center [618, 255] width 74 height 32
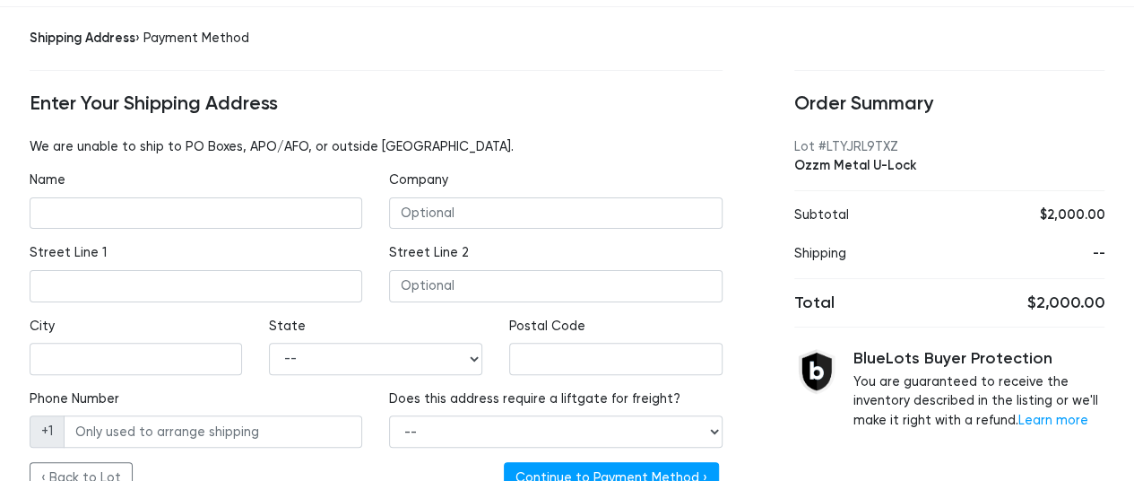
scroll to position [179, 0]
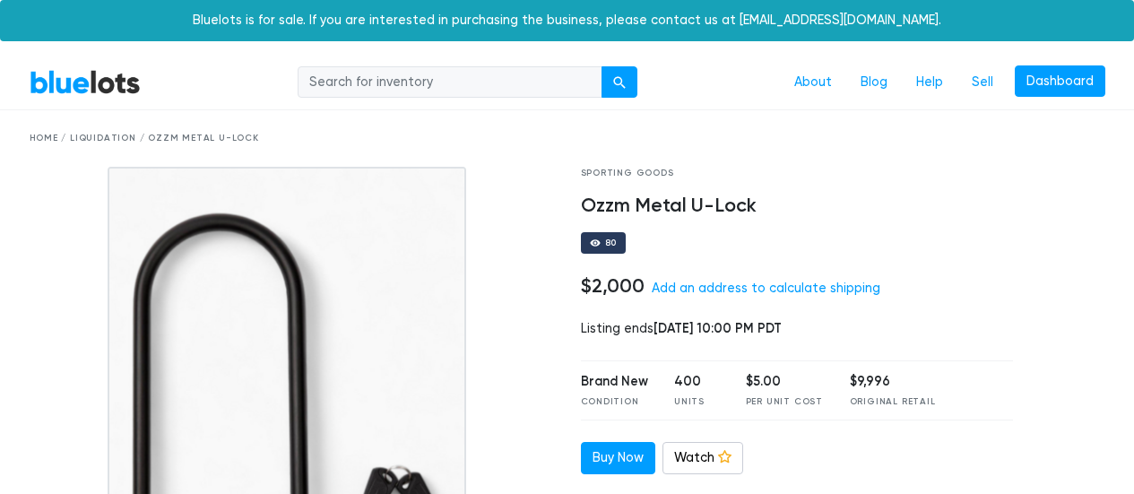
scroll to position [640, 0]
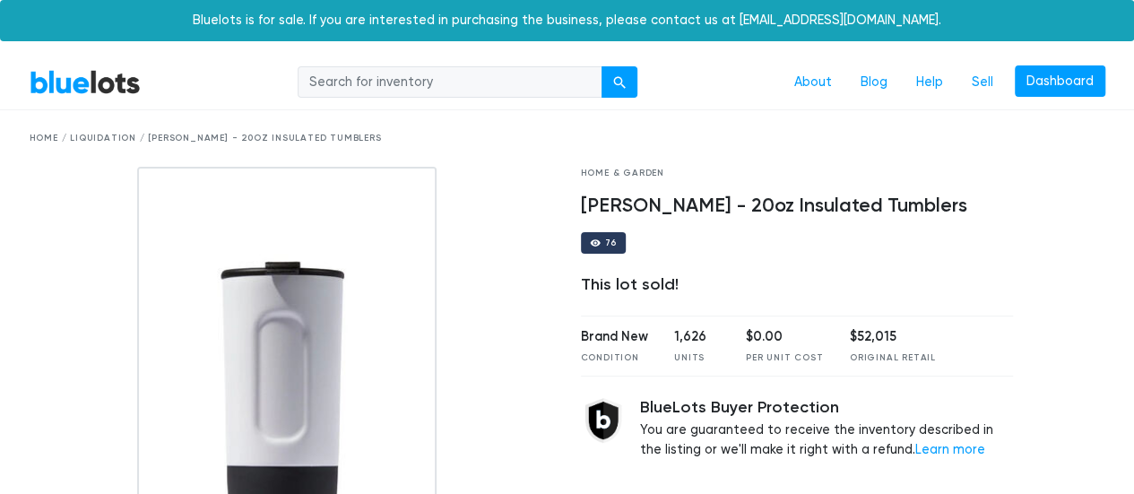
click at [313, 325] on img at bounding box center [286, 391] width 299 height 448
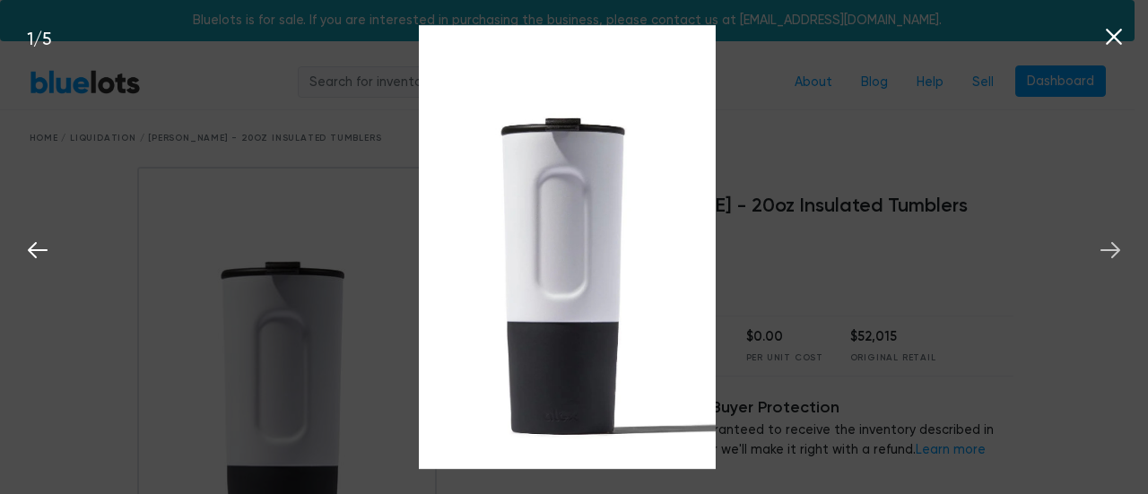
click at [1114, 248] on icon at bounding box center [1110, 250] width 27 height 27
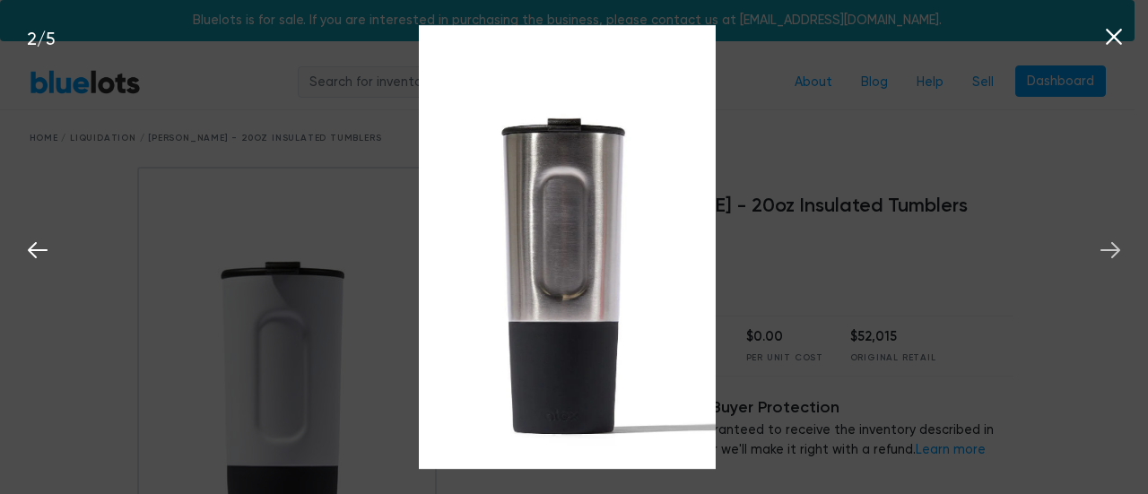
click at [1114, 248] on icon at bounding box center [1110, 250] width 27 height 27
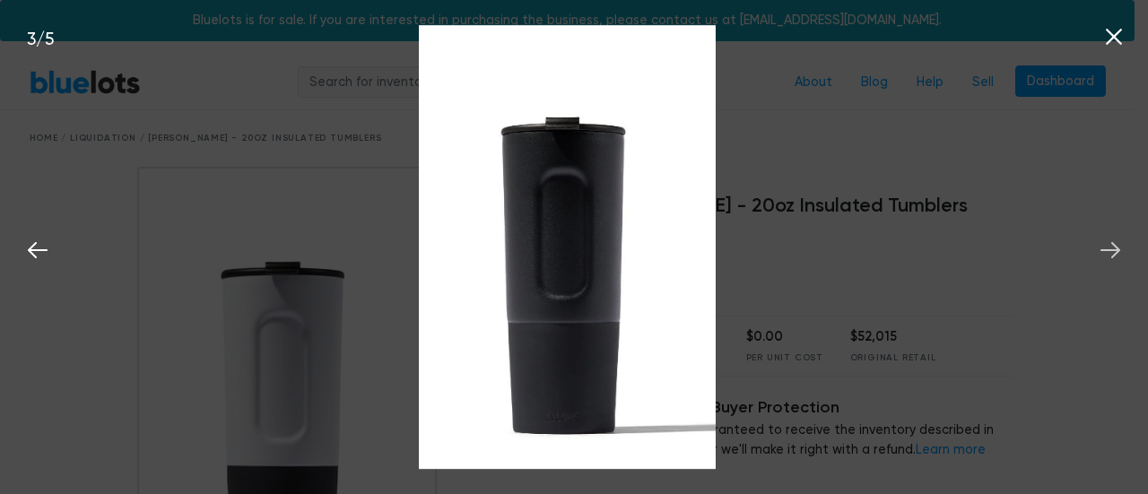
click at [1114, 248] on icon at bounding box center [1110, 250] width 27 height 27
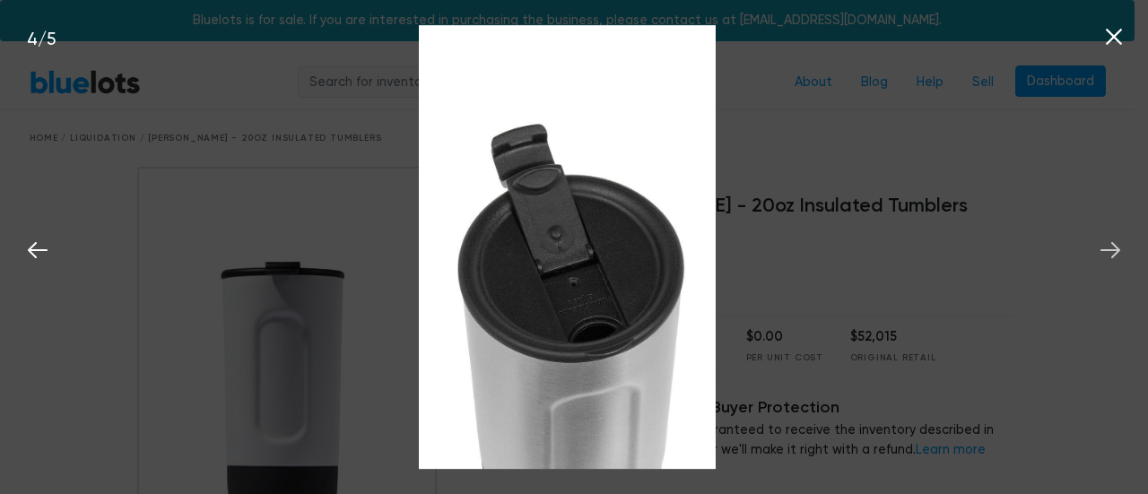
click at [1114, 248] on icon at bounding box center [1110, 250] width 27 height 27
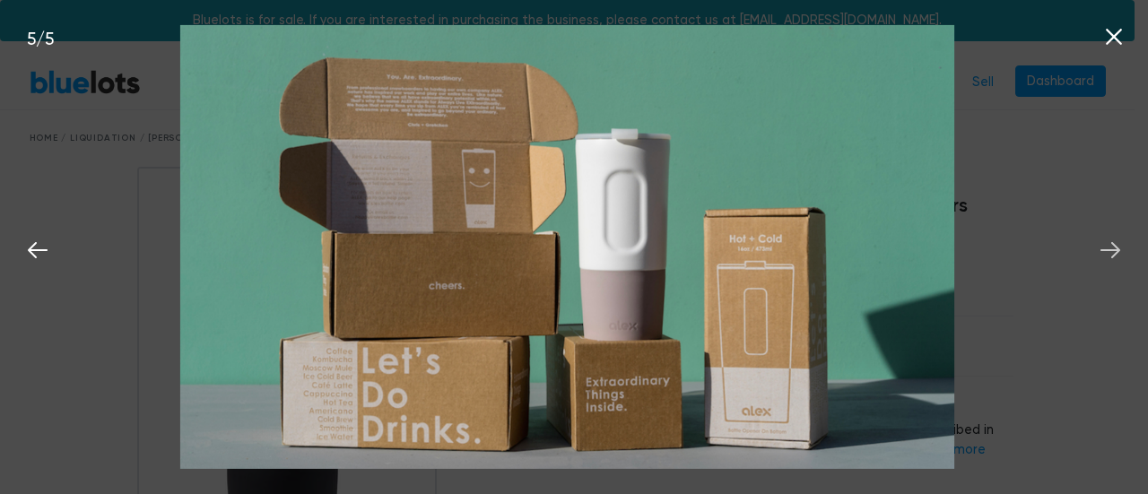
click at [1114, 248] on icon at bounding box center [1110, 250] width 27 height 27
